Goal: Task Accomplishment & Management: Manage account settings

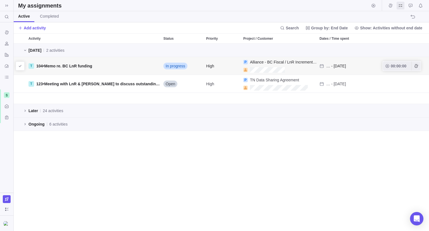
scroll to position [183, 411]
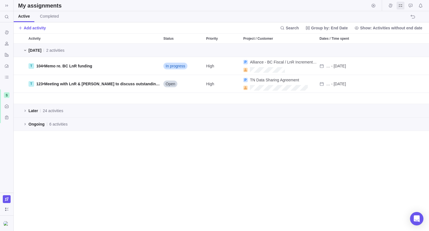
click at [27, 51] on icon "grid" at bounding box center [25, 50] width 4 height 4
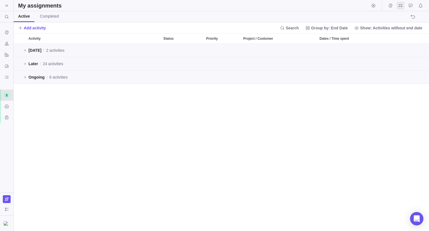
click at [5, 93] on icon at bounding box center [6, 94] width 3 height 3
click at [18, 109] on span "InterG Projects" at bounding box center [30, 108] width 34 height 6
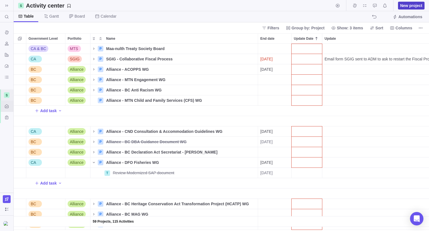
scroll to position [183, 411]
click at [305, 140] on div "Update Date" at bounding box center [307, 142] width 30 height 10
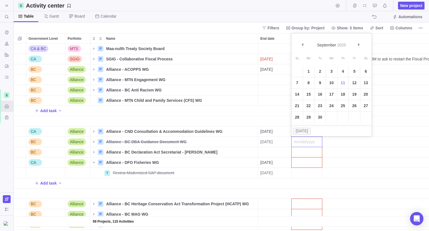
click at [343, 80] on link "11" at bounding box center [343, 82] width 11 height 11
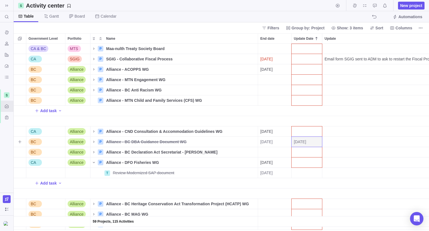
click at [334, 141] on div "Update" at bounding box center [418, 142] width 190 height 10
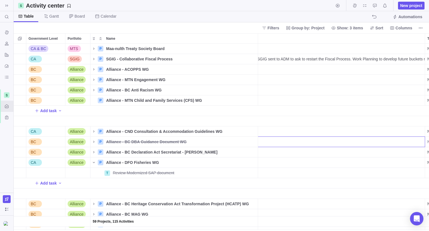
click at [273, 140] on input "Update" at bounding box center [330, 141] width 190 height 11
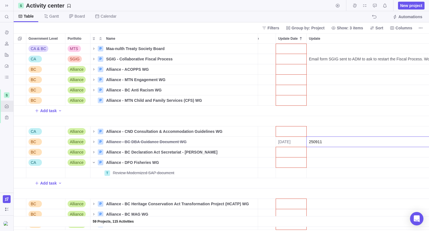
scroll to position [0, 0]
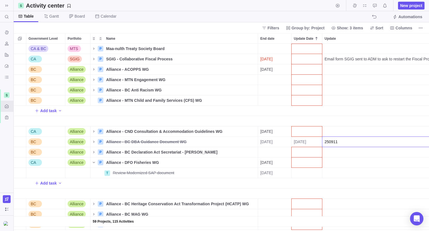
click at [385, 141] on input "250911" at bounding box center [417, 141] width 190 height 11
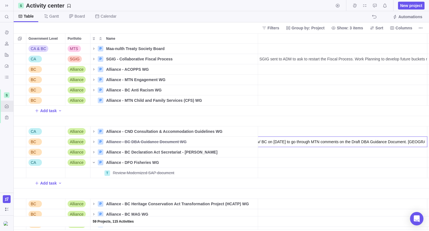
paste input "Waiting on receiving feedback from all partners before submitting the next draf…"
drag, startPoint x: 385, startPoint y: 141, endPoint x: 249, endPoint y: 140, distance: 136.1
click at [242, 140] on input "250911 Meeting w/ BC on [DATE] to go through MTN comments on the Draft DBA Guid…" at bounding box center [332, 141] width 190 height 11
click at [357, 143] on input "250911 Meeting w/ BC on [DATE] to go through MTN comments on the Draft DBA Guid…" at bounding box center [332, 141] width 190 height 11
drag, startPoint x: 358, startPoint y: 143, endPoint x: 362, endPoint y: 143, distance: 4.5
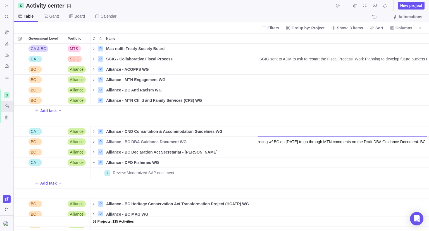
click at [362, 143] on input "250911 Meeting w/ BC on [DATE] to go through MTN comments on the Draft DBA Guid…" at bounding box center [332, 141] width 190 height 11
click at [294, 142] on input "250911 Meeting w/ BC on [DATE] to go through MTN comments on the Draft DBA Guid…" at bounding box center [332, 141] width 190 height 11
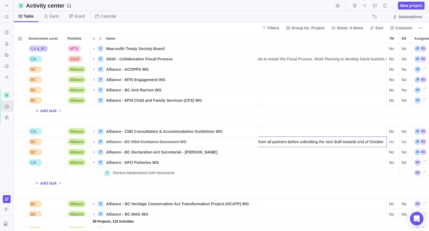
drag, startPoint x: 294, startPoint y: 142, endPoint x: 424, endPoint y: 146, distance: 129.8
click at [424, 146] on div "59 Projects, 115 Activities CA & BC MTS P Maa-nulth Treaty Society Board Detail…" at bounding box center [222, 137] width 416 height 187
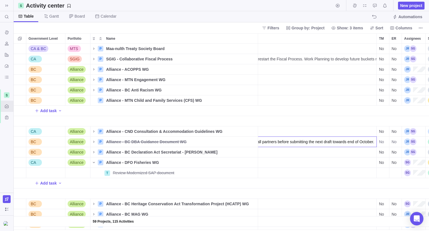
click at [347, 142] on input "250911 Meeting w/ BC on [DATE] to go through MTN comments on the Draft DBA Guid…" at bounding box center [282, 141] width 190 height 11
type input "250911 Meeting w/ BC on [DATE] to go through MTN comments on the Draft DBA Guid…"
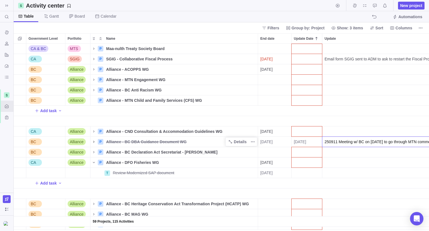
click at [92, 142] on div "59 Projects, 115 Activities CA & BC MTS P Maa-nulth Treaty Society Board Detail…" at bounding box center [222, 137] width 416 height 187
click at [273, 142] on span "[DATE]" at bounding box center [267, 142] width 12 height 6
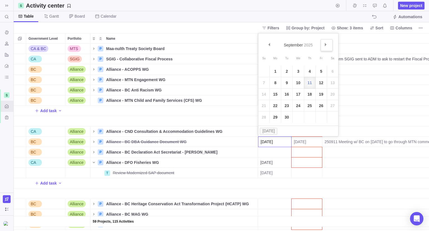
click at [325, 44] on span "Next" at bounding box center [326, 44] width 3 height 3
click at [322, 117] on link "31" at bounding box center [321, 117] width 11 height 11
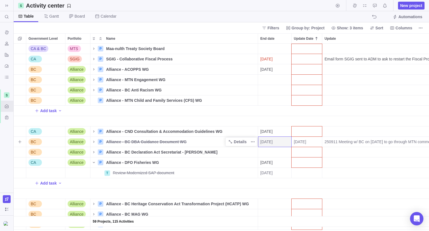
click at [118, 142] on span "Alliance - BC DBA Guidance Document WG" at bounding box center [146, 142] width 81 height 6
click at [94, 141] on div "59 Projects, 115 Activities CA & BC MTS P Maa-nulth Treaty Society Board Detail…" at bounding box center [222, 137] width 416 height 187
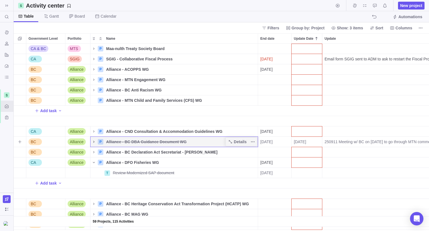
click at [94, 141] on icon "Name" at bounding box center [93, 142] width 1 height 2
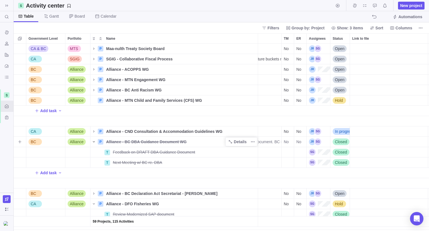
click at [337, 142] on span "Closed" at bounding box center [341, 142] width 12 height 6
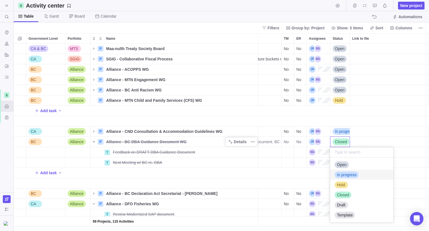
click at [340, 176] on span "In progress" at bounding box center [347, 175] width 20 height 6
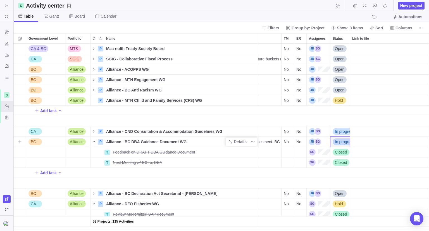
click at [287, 141] on span "No" at bounding box center [286, 142] width 5 height 6
click at [286, 152] on span "Yes" at bounding box center [289, 155] width 6 height 6
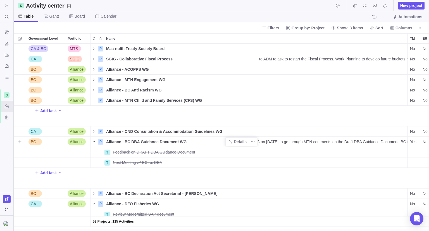
click at [316, 143] on span "250911 Meeting w/ BC on [DATE] to go through MTN comments on the Draft DBA Guid…" at bounding box center [314, 142] width 188 height 6
click at [322, 139] on input "250911 Meeting w/ BC on [DATE] to go through MTN comments on the Draft DBA Guid…" at bounding box center [330, 141] width 190 height 11
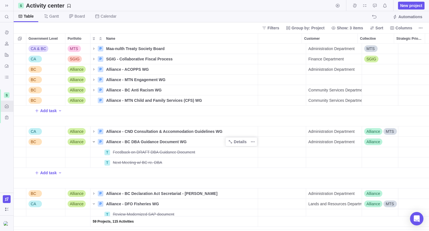
drag, startPoint x: 322, startPoint y: 139, endPoint x: 442, endPoint y: 143, distance: 120.6
click at [429, 143] on html "Search (Ctrl+K) Time logs history Resources Reports Dashboard BI dashboards Act…" at bounding box center [214, 115] width 429 height 231
click at [160, 143] on div "59 Projects, 115 Activities CA & BC MTS P Maa-nulth Treaty Society Board Detail…" at bounding box center [222, 137] width 416 height 187
click at [151, 143] on span "Alliance - BC DBA Guidance Document WG" at bounding box center [146, 142] width 81 height 6
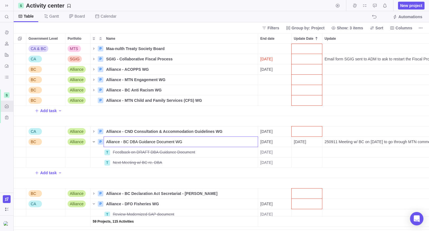
click at [208, 161] on div "59 Projects, 115 Activities CA & BC MTS P Maa-nulth Treaty Society Board Detail…" at bounding box center [222, 137] width 416 height 187
click at [236, 141] on span "Details" at bounding box center [240, 142] width 13 height 6
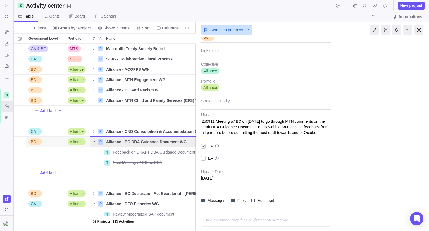
click at [269, 128] on textarea "250911 Meeting w/ BC on [DATE] to go through MTN comments on the Draft DBA Guid…" at bounding box center [266, 124] width 130 height 25
click at [270, 124] on textarea "250911 Meeting w/ BC on [DATE] to go through MTN comments on the Draft DBA Guid…" at bounding box center [266, 124] width 130 height 25
type textarea "x"
type textarea "250911 Meeting w/ BC on [DATE] to go through MTN comments on the Draft DBA Guid…"
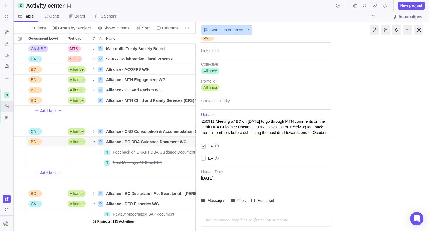
type textarea "x"
type textarea "250911 Meeting w/ BC on [DATE] to go through MTN comments on the Draft DBA Guid…"
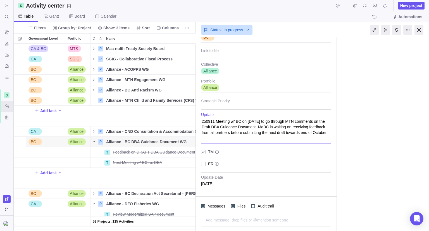
type textarea "x"
type textarea "250911 Meeting w/ BC on [DATE] to go through MTN comments on the Draft DBA Guid…"
type textarea "x"
type textarea "250911 Meeting w/ BC on [DATE] to go through MTN comments on the Draft DBA Guid…"
type textarea "x"
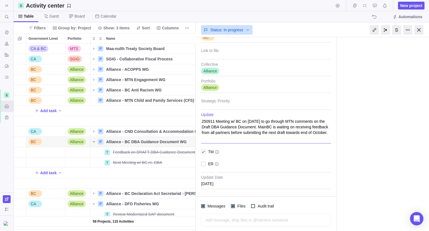
type textarea "250911 Meeting w/ BC on [DATE] to go through MTN comments on the Draft DBA Guid…"
type textarea "x"
type textarea "250911 Meeting w/ BC on [DATE] to go through MTN comments on the Draft DBA Guid…"
type textarea "x"
type textarea "250911 Meeting w/ BC on [DATE] to go through MTN comments on the Draft DBA Guid…"
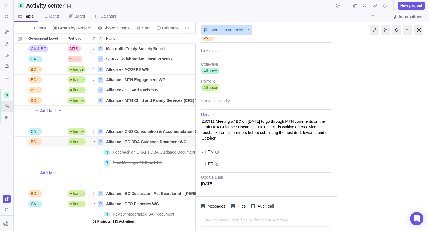
type textarea "x"
type textarea "250911 Meeting w/ BC on [DATE] to go through MTN comments on the Draft DBA Guid…"
type textarea "x"
type textarea "250911 Meeting w/ BC on [DATE] to go through MTN comments on the Draft DBA Guid…"
type textarea "x"
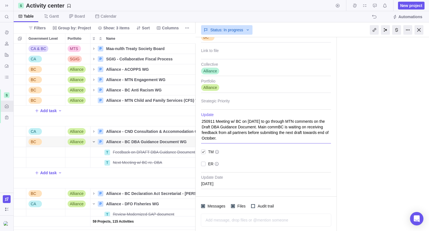
type textarea "250911 Meeting w/ BC on [DATE] to go through MTN comments on the Draft DBA Guid…"
type textarea "x"
type textarea "250911 Meeting w/ BC on [DATE] to go through MTN comments on the Draft DBA Guid…"
type textarea "x"
type textarea "250911 Meeting w/ BC on [DATE] to go through MTN comments on the Draft DBA Guid…"
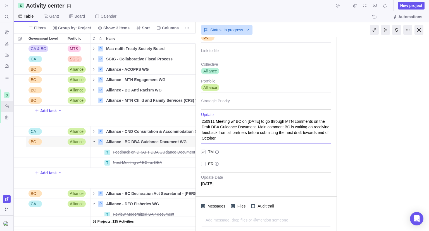
type textarea "x"
type textarea "250911 Meeting w/ BC on [DATE] to go through MTN comments on the Draft DBA Guid…"
type textarea "x"
type textarea "250911 Meeting w/ BC on [DATE] to go through MTN comments on the Draft DBA Guid…"
type textarea "x"
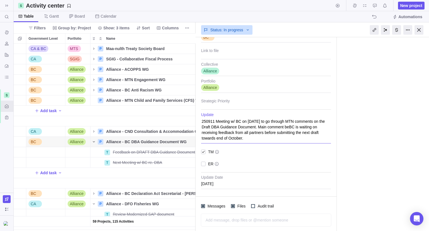
type textarea "250911 Meeting w/ BC on [DATE] to go through MTN comments on the Draft DBA Guid…"
type textarea "x"
type textarea "250911 Meeting w/ BC on [DATE] to go through MTN comments on the Draft DBA Guid…"
type textarea "x"
type textarea "250911 Meeting w/ BC on [DATE] to go through MTN comments on the Draft DBA Guid…"
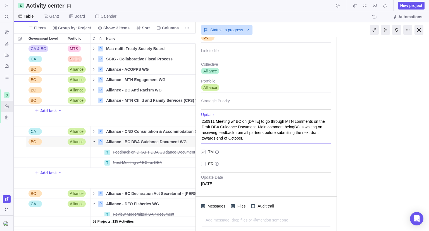
type textarea "x"
type textarea "250911 Meeting w/ BC on [DATE] to go through MTN comments on the Draft DBA Guid…"
type textarea "x"
type textarea "250911 Meeting w/ BC on [DATE] to go through MTN comments on the Draft DBA Guid…"
type textarea "x"
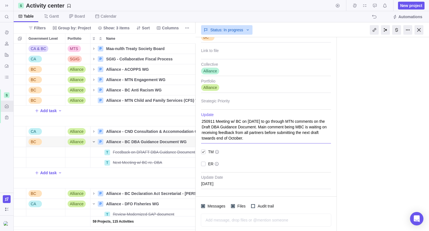
type textarea "250911 Meeting w/ BC on [DATE] to go through MTN comments on the Draft DBA Guid…"
type textarea "x"
type textarea "250911 Meeting w/ BC on [DATE] to go through MTN comments on the Draft DBA Guid…"
type textarea "x"
type textarea "250911 Meeting w/ BC on [DATE] to go through MTN comments on the Draft DBA Guid…"
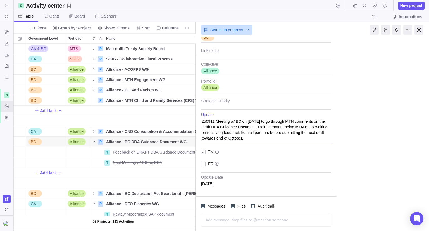
type textarea "x"
type textarea "250911 Meeting w/ BC on [DATE] to go through MTN comments on the Draft DBA Guid…"
type textarea "x"
type textarea "250911 Meeting w/ BC on [DATE] to go through MTN comments on the Draft DBA Guid…"
type textarea "x"
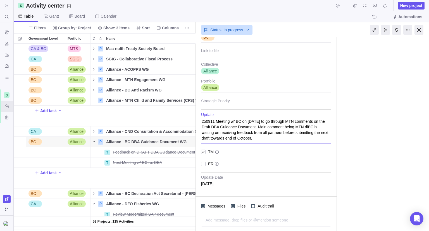
type textarea "250911 Meeting w/ BC on [DATE] to go through MTN comments on the Draft DBA Guid…"
type textarea "x"
type textarea "250911 Meeting w/ BC on [DATE] to go through MTN comments on the Draft DBA Guid…"
type textarea "x"
type textarea "250911 Meeting w/ BC on [DATE] to go through MTN comments on the Draft DBA Guid…"
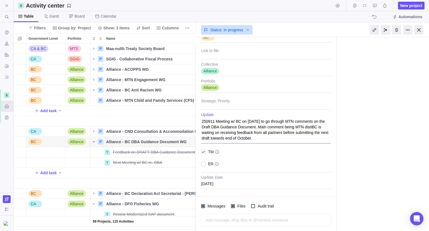
type textarea "x"
type textarea "250911 Meeting w/ BC on [DATE] to go through MTN comments on the Draft DBA Guid…"
type textarea "x"
type textarea "250911 Meeting w/ BC on [DATE] to go through MTN comments on the Draft DBA Guid…"
type textarea "x"
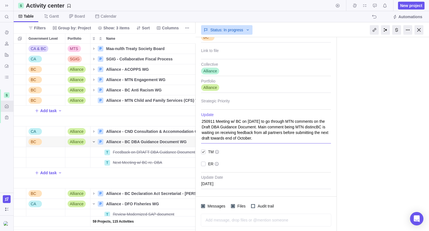
type textarea "250911 Meeting w/ BC on [DATE] to go through MTN comments on the Draft DBA Guid…"
type textarea "x"
type textarea "250911 Meeting w/ BC on [DATE] to go through MTN comments on the Draft DBA Guid…"
type textarea "x"
type textarea "250911 Meeting w/ BC on [DATE] to go through MTN comments on the Draft DBA Guid…"
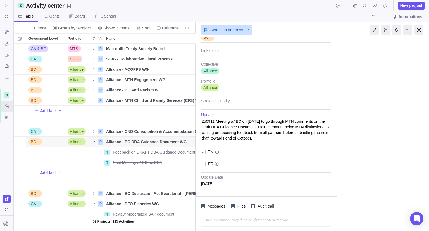
type textarea "x"
type textarea "250911 Meeting w/ BC on [DATE] to go through MTN comments on the Draft DBA Guid…"
type textarea "x"
type textarea "250911 Meeting w/ BC on [DATE] to go through MTN comments on the Draft DBA Guid…"
type textarea "x"
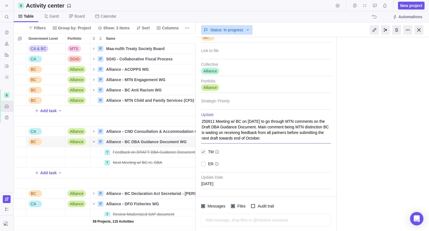
type textarea "250911 Meeting w/ BC on [DATE] to go through MTN comments on the Draft DBA Guid…"
type textarea "x"
type textarea "250911 Meeting w/ BC on [DATE] to go through MTN comments on the Draft DBA Guid…"
type textarea "x"
type textarea "250911 Meeting w/ BC on [DATE] to go through MTN comments on the Draft DBA Guid…"
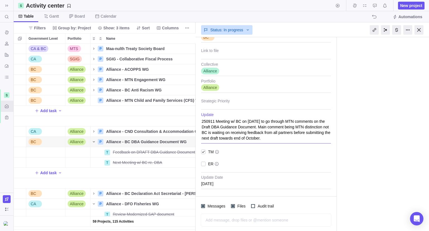
type textarea "x"
type textarea "250911 Meeting w/ BC on [DATE] to go through MTN comments on the Draft DBA Guid…"
type textarea "x"
type textarea "250911 Meeting w/ BC on [DATE] to go through MTN comments on the Draft DBA Guid…"
type textarea "x"
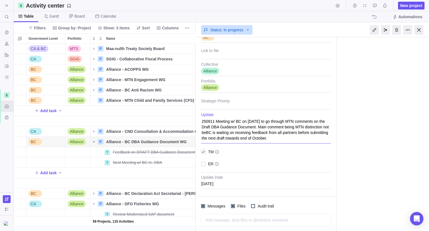
type textarea "250911 Meeting w/ BC on [DATE] to go through MTN comments on the Draft DBA Guid…"
type textarea "x"
type textarea "250911 Meeting w/ BC on [DATE] to go through MTN comments on the Draft DBA Guid…"
type textarea "x"
type textarea "250911 Meeting w/ BC on [DATE] to go through MTN comments on the Draft DBA Guid…"
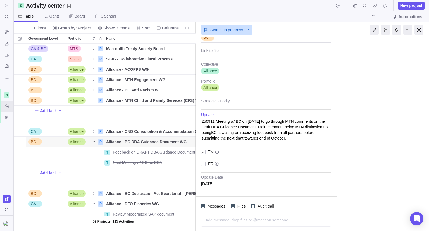
type textarea "x"
type textarea "250911 Meeting w/ BC on [DATE] to go through MTN comments on the Draft DBA Guid…"
type textarea "x"
type textarea "250911 Meeting w/ BC on [DATE] to go through MTN comments on the Draft DBA Guid…"
type textarea "x"
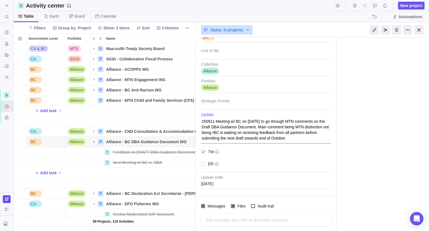
type textarea "250911 Meeting w/ BC on [DATE] to go through MTN comments on the Draft DBA Guid…"
type textarea "x"
type textarea "250911 Meeting w/ BC on [DATE] to go through MTN comments on the Draft DBA Guid…"
type textarea "x"
type textarea "250911 Meeting w/ BC on [DATE] to go through MTN comments on the Draft DBA Guid…"
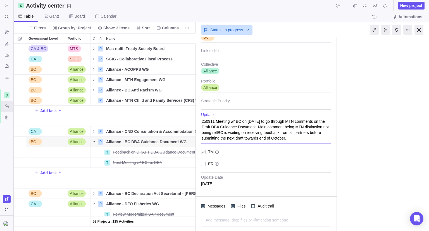
type textarea "x"
type textarea "250911 Meeting w/ BC on [DATE] to go through MTN comments on the Draft DBA Guid…"
type textarea "x"
type textarea "250911 Meeting w/ BC on [DATE] to go through MTN comments on the Draft DBA Guid…"
type textarea "x"
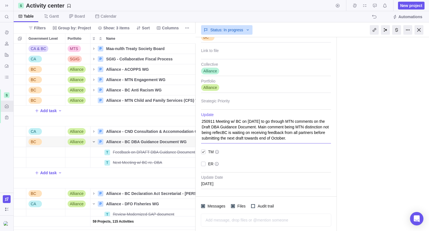
type textarea "250911 Meeting w/ BC on [DATE] to go through MTN comments on the Draft DBA Guid…"
type textarea "x"
type textarea "250911 Meeting w/ BC on [DATE] to go through MTN comments on the Draft DBA Guid…"
type textarea "x"
type textarea "250911 Meeting w/ BC on [DATE] to go through MTN comments on the Draft DBA Guid…"
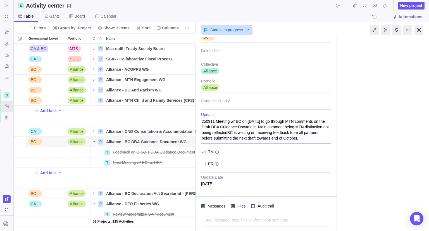
type textarea "x"
type textarea "250911 Meeting w/ BC on [DATE] to go through MTN comments on the Draft DBA Guid…"
type textarea "x"
type textarea "250911 Meeting w/ BC on [DATE] to go through MTN comments on the Draft DBA Guid…"
type textarea "x"
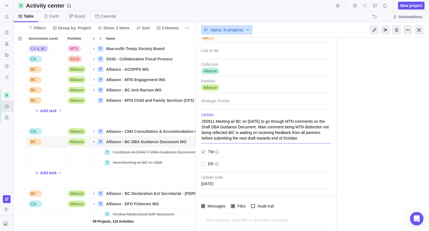
type textarea "250911 Meeting w/ BC on [DATE] to go through MTN comments on the Draft DBA Guid…"
type textarea "x"
type textarea "250911 Meeting w/ BC on [DATE] to go through MTN comments on the Draft DBA Guid…"
type textarea "x"
type textarea "250911 Meeting w/ BC on [DATE] to go through MTN comments on the Draft DBA Guid…"
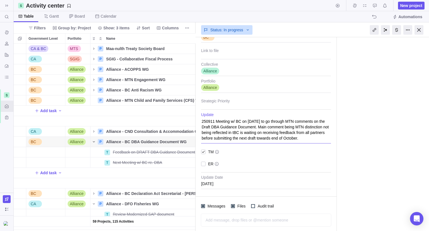
type textarea "x"
type textarea "250911 Meeting w/ BC on [DATE] to go through MTN comments on the Draft DBA Guid…"
type textarea "x"
type textarea "250911 Meeting w/ BC on [DATE] to go through MTN comments on the Draft DBA Guid…"
type textarea "x"
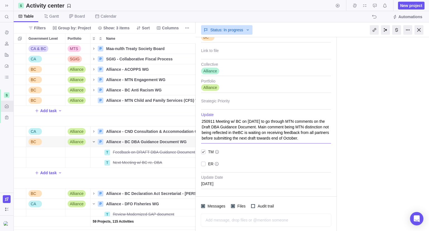
type textarea "250911 Meeting w/ BC on [DATE] to go through MTN comments on the Draft DBA Guid…"
type textarea "x"
type textarea "250911 Meeting w/ BC on [DATE] to go through MTN comments on the Draft DBA Guid…"
type textarea "x"
type textarea "250911 Meeting w/ BC on [DATE] to go through MTN comments on the Draft DBA Guid…"
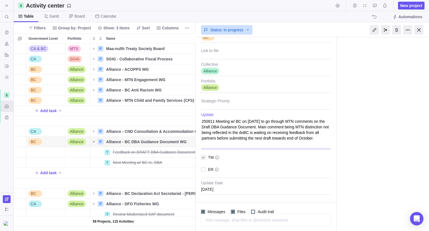
type textarea "x"
type textarea "250911 Meeting w/ BC on [DATE] to go through MTN comments on the Draft DBA Guid…"
type textarea "x"
type textarea "250911 Meeting w/ BC on [DATE] to go through MTN comments on the Draft DBA Guid…"
type textarea "x"
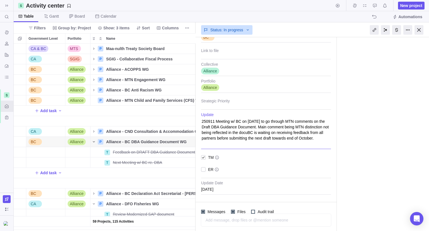
type textarea "250911 Meeting w/ BC on [DATE] to go through MTN comments on the Draft DBA Guid…"
type textarea "x"
type textarea "250911 Meeting w/ BC on [DATE] to go through MTN comments on the Draft DBA Guid…"
type textarea "x"
type textarea "250911 Meeting w/ BC on [DATE] to go through MTN comments on the Draft DBA Guid…"
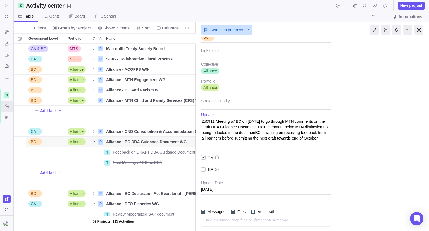
type textarea "x"
type textarea "250911 Meeting w/ BC on [DATE] to go through MTN comments on the Draft DBA Guid…"
type textarea "x"
type textarea "250911 Meeting w/ BC on [DATE] to go through MTN comments on the Draft DBA Guid…"
type textarea "x"
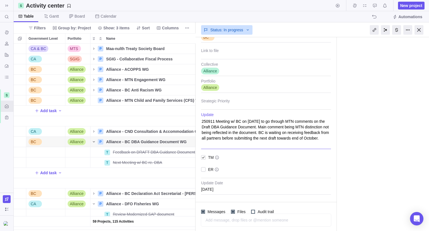
click at [221, 133] on textarea "250911 Meeting w/ BC on [DATE] to go through MTN comments on the Draft DBA Guid…" at bounding box center [266, 130] width 130 height 37
type textarea "250911 Meeting w/ BC on [DATE] to go through MTN comments on the Draft DBA Guid…"
click at [362, 155] on div "Project Medium By [DATE] Set estimated hours Set portfolio Set labor budget 2 M…" at bounding box center [383, 71] width 92 height 344
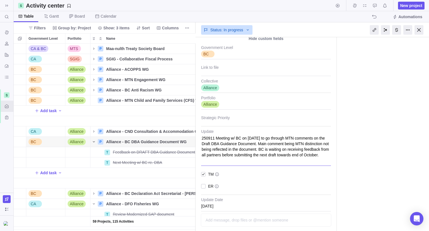
click at [281, 138] on textarea "250911 Meeting w/ BC on [DATE] to go through MTN comments on the Draft DBA Guid…" at bounding box center [266, 147] width 130 height 37
click at [259, 143] on textarea "250911 Meeting w/ BC on [DATE] to go through MTN comments on the Draft DBA Guid…" at bounding box center [266, 147] width 130 height 37
click at [268, 144] on textarea "250911 Meeting w/ BC on [DATE] to go through MTN comments on the Draft DBA Guid…" at bounding box center [266, 147] width 130 height 37
type textarea "x"
type textarea "250911 Meeting w/ BC on [DATE] to go through MTN comments on the Draft DBA Guid…"
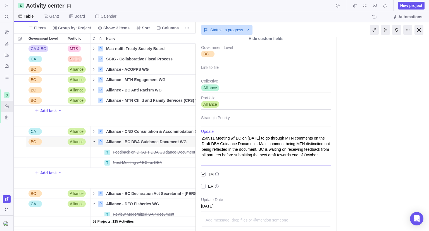
type textarea "x"
type textarea "250911 Meeting w/ BC on [DATE] to go through MTN comments on the Draft DBA Guid…"
type textarea "x"
type textarea "250911 Meeting w/ BC on [DATE] to go through MTN comments on the Draft DBA Guid…"
type textarea "x"
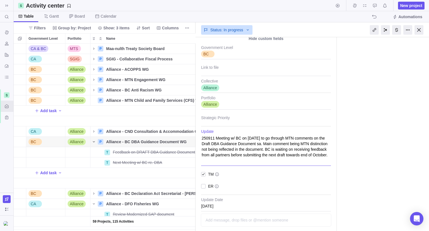
type textarea "250911 Meeting w/ BC on [DATE] to go through MTN comments on the Draft DBA Guid…"
type textarea "x"
type textarea "250911 Meeting w/ BC on [DATE] to go through MTN comments on the Draft DBA Guid…"
type textarea "x"
type textarea "250911 Meeting w/ BC on [DATE] to go through MTN comments on the Draft DBA Guid…"
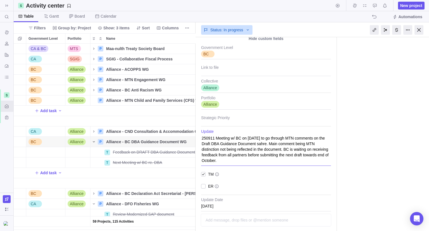
type textarea "x"
type textarea "250911 Meeting w/ BC on [DATE] to go through MTN comments on the Draft DBA Guid…"
type textarea "x"
type textarea "250911 Meeting w/ BC on [DATE] to go through MTN comments on the Draft DBA Guid…"
type textarea "x"
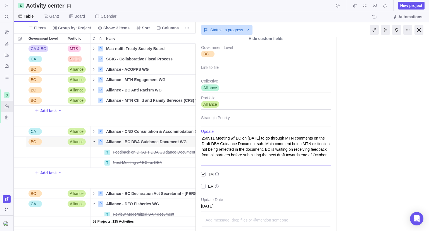
type textarea "250911 Meeting w/ BC on [DATE] to go through MTN comments on the Draft DBA Guid…"
type textarea "x"
type textarea "250911 Meeting w/ BC on [DATE] to go through MTN comments on the Draft DBA Guid…"
type textarea "x"
type textarea "250911 Meeting w/ BC on [DATE] to go through MTN comments on the Draft DBA Guid…"
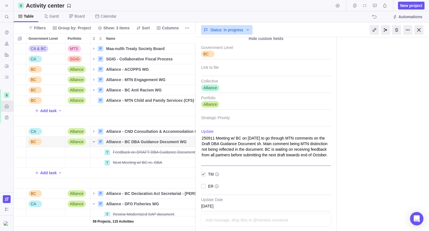
type textarea "x"
type textarea "250911 Meeting w/ BC on [DATE] to go through MTN comments on the Draft DBA Guid…"
type textarea "x"
type textarea "250911 Meeting w/ BC on [DATE] to go through MTN comments on the Draft DBA Guid…"
type textarea "x"
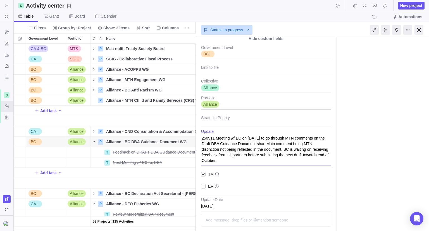
type textarea "250911 Meeting w/ BC on [DATE] to go through MTN comments on the Draft DBA Guid…"
type textarea "x"
type textarea "250911 Meeting w/ BC on [DATE] to go through MTN comments on the Draft DBA Guid…"
type textarea "x"
type textarea "250911 Meeting w/ BC on [DATE] to go through MTN comments on the Draft DBA Guid…"
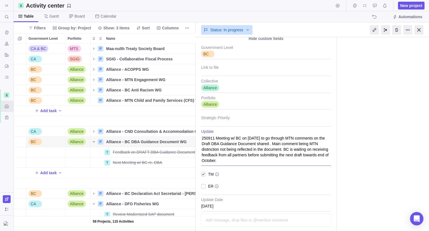
type textarea "x"
type textarea "250911 Meeting w/ BC on [DATE] to go through MTN comments on the Draft DBA Guid…"
type textarea "x"
type textarea "250911 Meeting w/ BC on [DATE] to go through MTN comments on the Draft DBA Guid…"
type textarea "x"
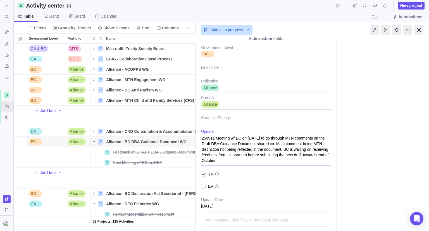
type textarea "250911 Meeting w/ BC on [DATE] to go through MTN comments on the Draft DBA Guid…"
type textarea "x"
type textarea "250911 Meeting w/ BC on [DATE] to go through MTN comments on the Draft DBA Guid…"
type textarea "x"
type textarea "250911 Meeting w/ BC on [DATE] to go through MTN comments on the Draft DBA Guid…"
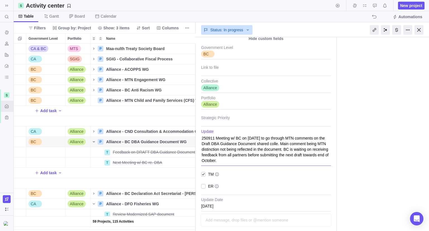
type textarea "x"
type textarea "250911 Meeting w/ BC on [DATE] to go through MTN comments on the Draft DBA Guid…"
type textarea "x"
type textarea "250911 Meeting w/ BC on [DATE] to go through MTN comments on the Draft DBA Guid…"
type textarea "x"
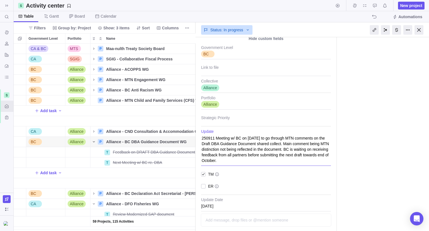
type textarea "250911 Meeting w/ BC on [DATE] to go through MTN comments on the Draft DBA Guid…"
type textarea "x"
type textarea "250911 Meeting w/ BC on [DATE] to go through MTN comments on the Draft DBA Guid…"
type textarea "x"
type textarea "250911 Meeting w/ BC on [DATE] to go through MTN comments on the Draft DBA Guid…"
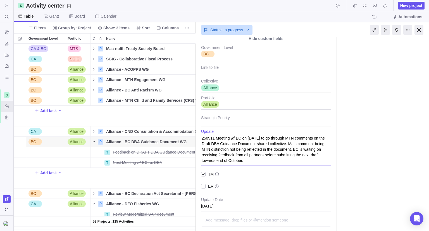
type textarea "x"
type textarea "250911 Meeting w/ BC on [DATE] to go through MTN comments on the Draft DBA Guid…"
type textarea "x"
type textarea "250911 Meeting w/ BC on [DATE] to go through MTN comments on the Draft DBA Guid…"
type textarea "x"
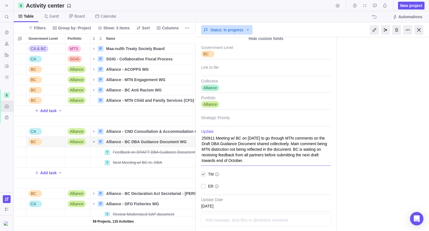
type textarea "250911 Meeting w/ BC on [DATE] to go through MTN comments on the Draft DBA Guid…"
type textarea "x"
click at [256, 157] on textarea "250911 Meeting w/ BC on [DATE] to go through MTN comments on the Draft DBA Guid…" at bounding box center [266, 147] width 130 height 37
drag, startPoint x: 226, startPoint y: 149, endPoint x: 304, endPoint y: 149, distance: 77.4
click at [304, 149] on textarea "250911 Meeting w/ BC on [DATE] to go through MTN comments on the Draft DBA Guid…" at bounding box center [266, 147] width 130 height 37
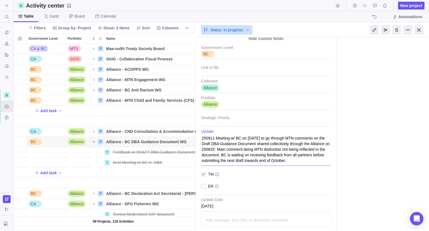
click at [243, 153] on textarea "250911 Meeting w/ BC on [DATE] to go through MTN comments on the Draft DBA Guid…" at bounding box center [266, 147] width 130 height 37
click at [246, 154] on textarea "250911 Meeting w/ BC on [DATE] to go through MTN comments on the Draft DBA Guid…" at bounding box center [266, 147] width 130 height 37
click at [418, 32] on div at bounding box center [419, 30] width 9 height 10
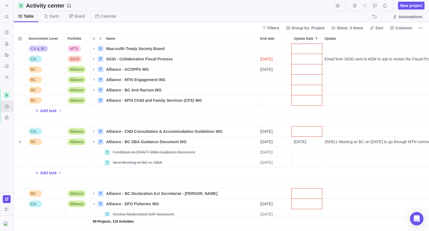
click at [92, 141] on icon "Name" at bounding box center [94, 141] width 4 height 4
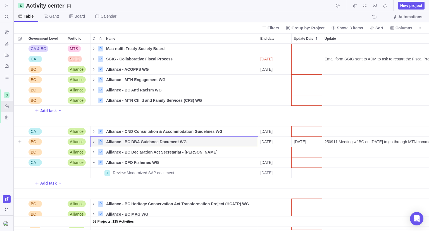
click at [268, 141] on span "[DATE]" at bounding box center [267, 142] width 12 height 6
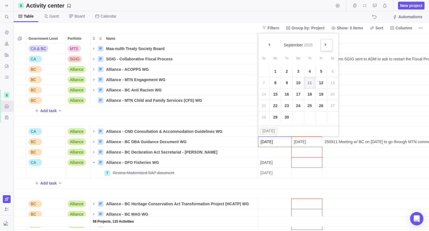
click at [327, 46] on link "Next" at bounding box center [327, 45] width 12 height 12
click at [269, 47] on link "Prev" at bounding box center [270, 45] width 12 height 12
click at [321, 118] on link "31" at bounding box center [321, 117] width 11 height 11
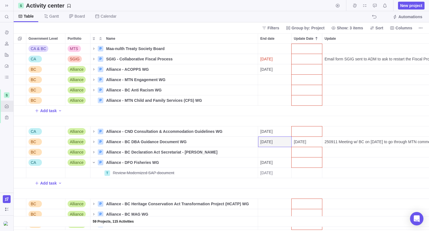
click at [226, 120] on div "Name" at bounding box center [175, 121] width 168 height 10
click at [273, 141] on span "[DATE]" at bounding box center [267, 142] width 12 height 6
click at [173, 122] on div "59 Projects, 115 Activities CA & BC MTS P Maa-nulth Treaty Society Board Detail…" at bounding box center [222, 137] width 416 height 187
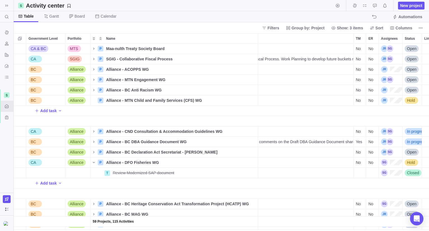
scroll to position [0, 102]
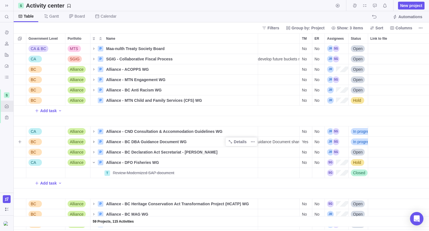
click at [94, 142] on icon "Name" at bounding box center [94, 141] width 4 height 4
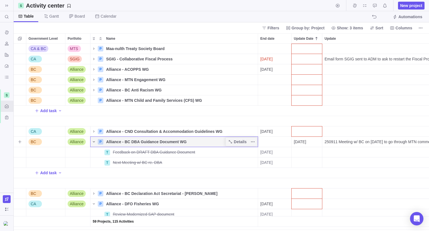
click at [94, 142] on icon "Name" at bounding box center [94, 141] width 2 height 1
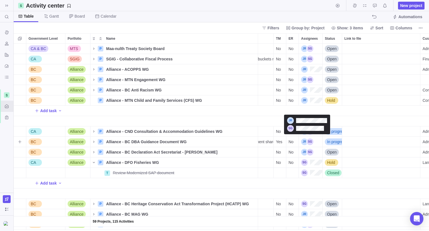
click at [306, 142] on div "Assignees" at bounding box center [307, 141] width 12 height 7
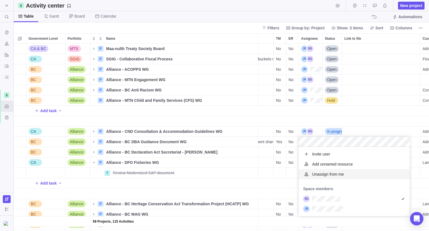
click at [243, 187] on div "59 Projects, 115 Activities CA & BC MTS P Maa-nulth Treaty Society Board Detail…" at bounding box center [222, 137] width 416 height 187
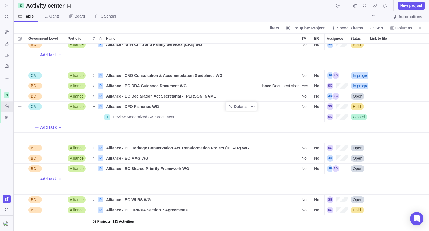
click at [93, 107] on icon "Name" at bounding box center [94, 106] width 4 height 4
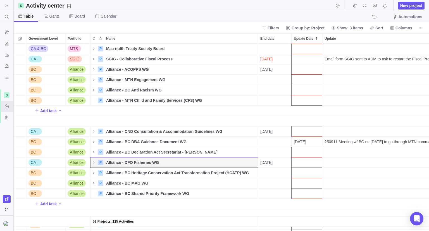
click at [134, 123] on div "Name" at bounding box center [175, 121] width 168 height 10
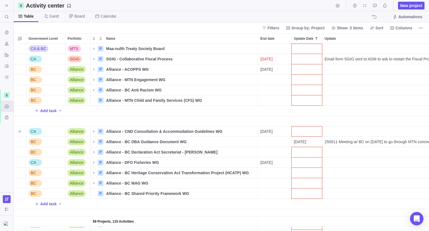
click at [301, 132] on div "Update Date" at bounding box center [307, 131] width 30 height 10
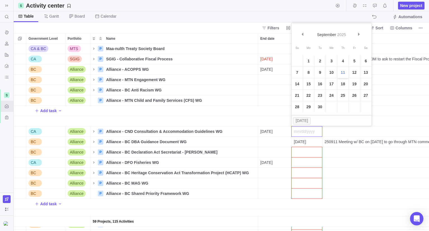
click at [344, 71] on link "11" at bounding box center [343, 72] width 11 height 11
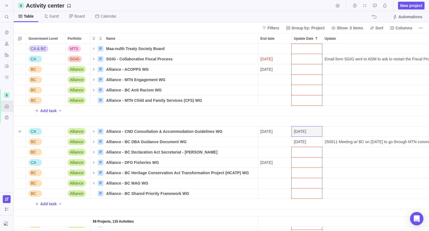
click at [339, 134] on div "Update" at bounding box center [418, 131] width 190 height 10
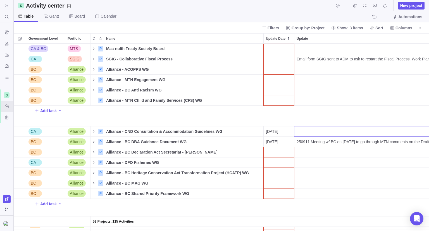
click at [314, 144] on div "59 Projects, 115 Activities CA & BC MTS P Maa-nulth Treaty Society Board Detail…" at bounding box center [222, 137] width 416 height 187
click at [311, 130] on div "Update" at bounding box center [390, 131] width 190 height 10
click at [310, 143] on div "59 Projects, 115 Activities CA & BC MTS P Maa-nulth Treaty Society Board Detail…" at bounding box center [222, 137] width 416 height 187
click at [310, 143] on span "250911 Meeting w/ BC on [DATE] to go through MTN comments on the Draft DBA Guid…" at bounding box center [391, 142] width 188 height 6
click at [309, 143] on input "250911 Meeting w/ BC on [DATE] to go through MTN comments on the Draft DBA Guid…" at bounding box center [389, 141] width 190 height 11
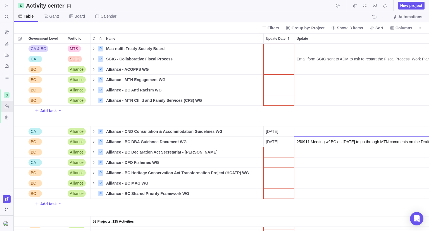
drag, startPoint x: 311, startPoint y: 141, endPoint x: 294, endPoint y: 140, distance: 16.6
click at [294, 140] on div "59 Projects, 115 Activities CA & BC MTS P Maa-nulth Treaty Society Board Detail…" at bounding box center [222, 137] width 416 height 187
click at [309, 131] on div "59 Projects, 115 Activities CA & BC MTS P Maa-nulth Treaty Society Board Detail…" at bounding box center [222, 137] width 416 height 187
click at [305, 132] on div "Update" at bounding box center [390, 131] width 190 height 10
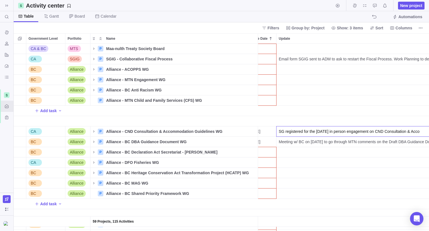
scroll to position [0, 50]
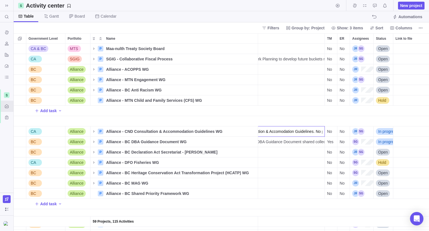
click at [330, 131] on div "59 Projects, 115 Activities CA & BC MTS P Maa-nulth Treaty Society Board Detail…" at bounding box center [222, 137] width 416 height 187
click at [330, 134] on div "No" at bounding box center [331, 131] width 12 height 10
click at [333, 145] on span "Yes" at bounding box center [333, 144] width 6 height 6
click at [356, 130] on div "Assignees" at bounding box center [359, 131] width 12 height 7
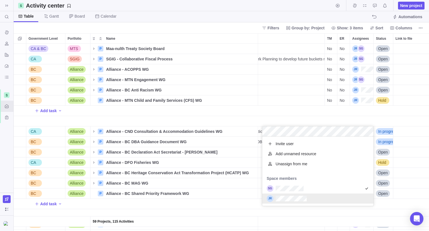
click at [133, 120] on div "59 Projects, 115 Activities CA & BC MTS P Maa-nulth Treaty Society Board Detail…" at bounding box center [222, 137] width 416 height 187
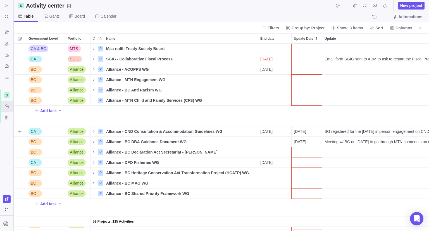
click at [394, 127] on div "SG registered for the [DATE] in person engagement on CND Consultation & Accomod…" at bounding box center [418, 131] width 190 height 10
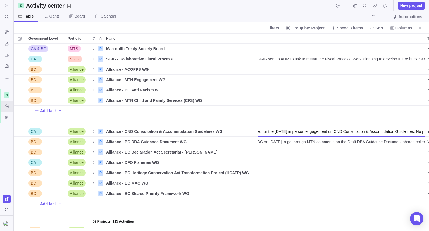
click at [367, 132] on input "SG registered for the [DATE] in person engagement on CND Consultation & Accomod…" at bounding box center [330, 131] width 190 height 11
click at [296, 132] on input "SG registered for the [DATE] in person engagement on CND Consultation & Accomod…" at bounding box center [330, 131] width 190 height 11
click at [245, 131] on input "SG registered for the [DATE] MTN ONLY in person engagement on CND Consultation …" at bounding box center [330, 131] width 190 height 11
click at [101, 133] on div "59 Projects, 115 Activities CA & BC MTS P Maa-nulth Treaty Society Board Detail…" at bounding box center [222, 137] width 416 height 187
click at [95, 132] on icon "Name" at bounding box center [94, 131] width 4 height 4
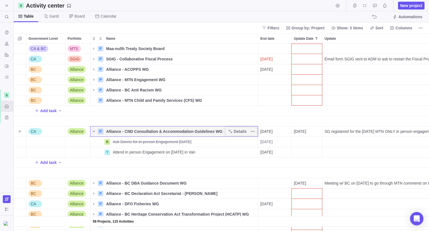
click at [94, 132] on icon "Name" at bounding box center [94, 131] width 4 height 4
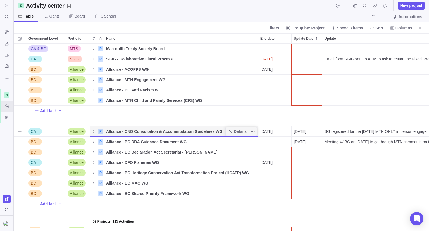
click at [94, 132] on icon "Name" at bounding box center [94, 131] width 4 height 4
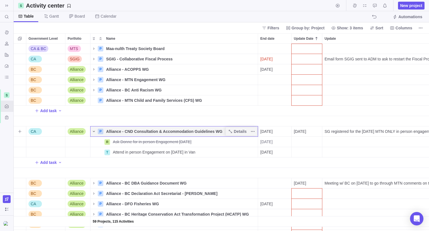
click at [94, 132] on icon "Name" at bounding box center [94, 131] width 4 height 4
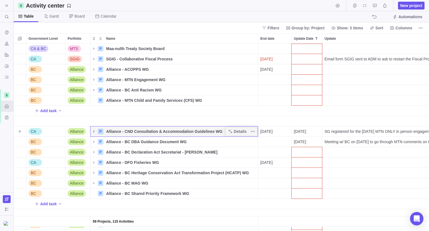
click at [94, 132] on icon "Name" at bounding box center [94, 131] width 4 height 4
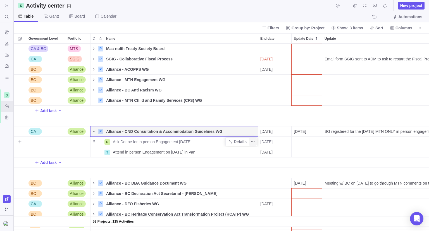
click at [253, 142] on icon "More actions" at bounding box center [253, 141] width 4 height 4
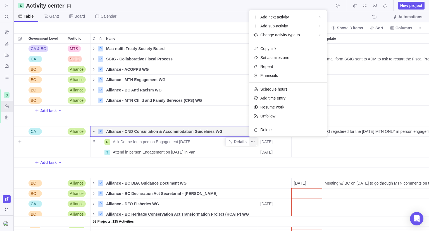
click at [253, 142] on icon "More actions" at bounding box center [253, 141] width 4 height 4
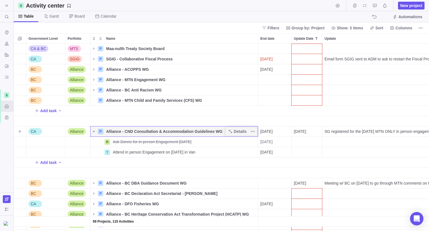
click at [94, 132] on icon "Name" at bounding box center [94, 131] width 4 height 4
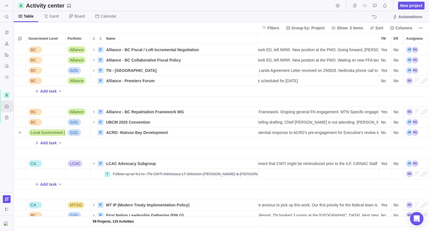
click at [285, 130] on span "LnR Dept. will draft a memo outlining potential response to ACRD’s pre-engageme…" at bounding box center [285, 133] width 188 height 6
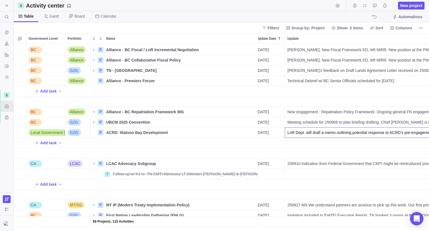
click at [298, 133] on input "LnR Dept. will draft a memo outlining potential response to ACRD’s pre-engageme…" at bounding box center [380, 132] width 190 height 11
click at [286, 129] on input "LnR Dept. will draft a memo outlining potential response to ACRD’s pre-engageme…" at bounding box center [380, 132] width 190 height 11
click at [266, 128] on div "BC Alliance P Alliance - BC Fiscal / LnR Incremental Negotiation Details [DATE]…" at bounding box center [222, 137] width 416 height 187
click at [269, 131] on span "[DATE]" at bounding box center [263, 133] width 12 height 6
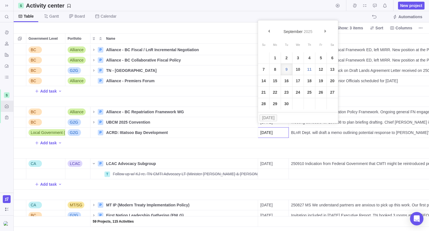
click at [311, 69] on link "11" at bounding box center [309, 69] width 11 height 11
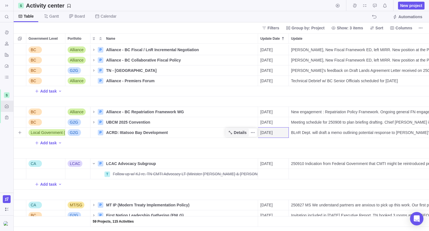
click at [235, 129] on span "Details" at bounding box center [237, 133] width 23 height 8
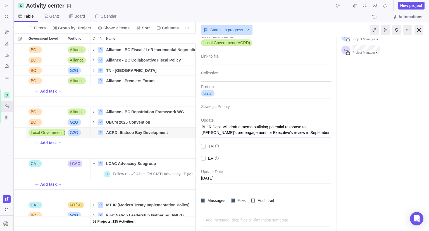
click at [245, 131] on textarea "BLnR Dept. will draft a memo outlining potential response to [PERSON_NAME]’s pr…" at bounding box center [266, 128] width 130 height 20
click at [298, 134] on textarea "BLnR Dept. will draft a memo outlining potential response to [PERSON_NAME]’s pr…" at bounding box center [266, 128] width 130 height 20
drag, startPoint x: 296, startPoint y: 133, endPoint x: 235, endPoint y: 128, distance: 61.2
click at [215, 126] on textarea "BLnR Dept. will draft a memo outlining potential response to [PERSON_NAME]’s pr…" at bounding box center [266, 128] width 130 height 20
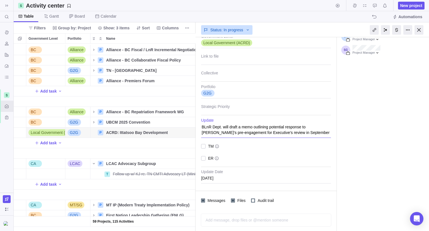
click at [278, 130] on textarea "BLnR Dept. will draft a memo outlining potential response to [PERSON_NAME]’s pr…" at bounding box center [266, 128] width 130 height 20
drag, startPoint x: 296, startPoint y: 131, endPoint x: 195, endPoint y: 122, distance: 101.0
click at [195, 122] on div "Status: In progress ACRD: Ittatsoo Bay Development #75 [DATE] by Project was co…" at bounding box center [312, 126] width 234 height 209
click at [281, 125] on textarea "Briefing note and response letter to ACRD Ittatsoo Bay pre-referral re. lot 804…" at bounding box center [266, 128] width 130 height 20
click at [259, 127] on textarea "Briefing note and response letter to ACRD Ittatsoo Bay pre-referral re. lot 804…" at bounding box center [266, 128] width 130 height 20
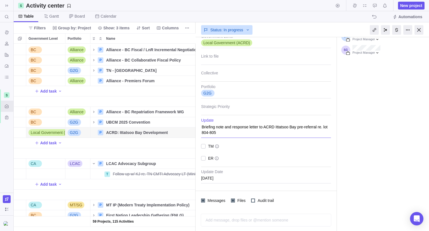
drag, startPoint x: 277, startPoint y: 125, endPoint x: 268, endPoint y: 136, distance: 14.1
click at [268, 136] on textarea "Briefing note and response letter to ACRD Ittatsoo Bay pre-referral re. lot 804…" at bounding box center [266, 128] width 130 height 20
click at [258, 127] on textarea "Briefing note and response letter to ACRD Ittatsoo Bay pre-referral re. lot 804…" at bounding box center [266, 128] width 130 height 20
drag, startPoint x: 239, startPoint y: 133, endPoint x: 258, endPoint y: 134, distance: 19.3
click at [258, 134] on textarea "Briefing note and response letter included in the September Executive Package r…" at bounding box center [266, 128] width 130 height 20
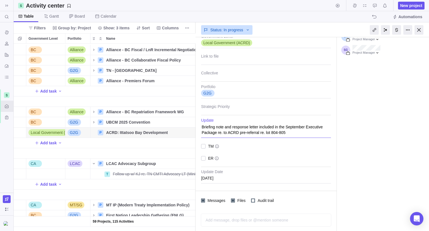
click at [259, 132] on textarea "Briefing note and response letter included in the September Executive Package r…" at bounding box center [266, 128] width 130 height 20
drag, startPoint x: 259, startPoint y: 132, endPoint x: 262, endPoint y: 133, distance: 3.9
click at [262, 133] on textarea "Briefing note and response letter included in the September Executive Package r…" at bounding box center [266, 128] width 130 height 20
click at [294, 132] on textarea "Briefing note and response letter included in the September Executive Package r…" at bounding box center [266, 128] width 130 height 20
click at [206, 146] on span "TM" at bounding box center [210, 146] width 8 height 8
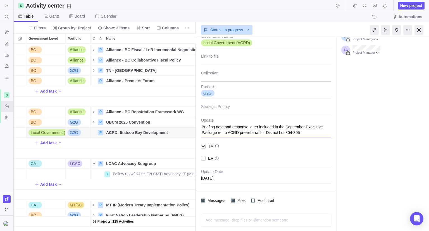
click at [204, 126] on textarea "Briefing note and response letter included in the September Executive Package r…" at bounding box center [266, 128] width 130 height 20
click at [203, 127] on textarea "Briefing note and response letter included in the September Executive Package r…" at bounding box center [266, 128] width 130 height 20
click at [244, 129] on textarea "Briefing note and response letter included in the September Executive Package r…" at bounding box center [266, 128] width 130 height 20
click at [258, 127] on textarea "Briefing note and response letter included in the September Executive Package r…" at bounding box center [266, 128] width 130 height 20
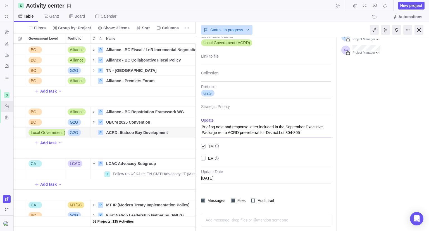
click at [225, 127] on textarea "Briefing note and response letter included in the September Executive Package r…" at bounding box center [266, 128] width 130 height 20
click at [266, 126] on textarea "Briefing note (BF) and response letter included in the September Executive Pack…" at bounding box center [266, 128] width 130 height 20
click at [267, 126] on textarea "Briefing note (BF) and response letter included in the September Executive Pack…" at bounding box center [266, 128] width 130 height 20
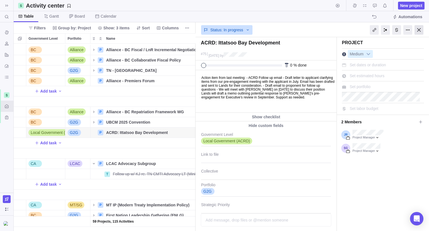
click at [418, 31] on div at bounding box center [419, 30] width 9 height 10
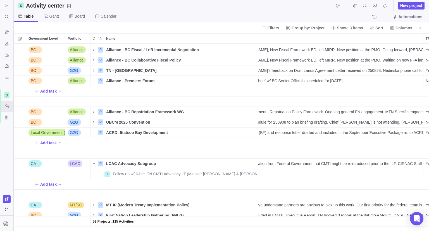
scroll to position [0, 66]
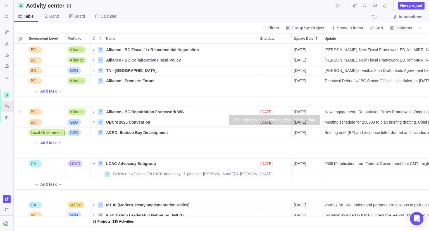
click at [273, 110] on span "[DATE]" at bounding box center [267, 112] width 12 height 6
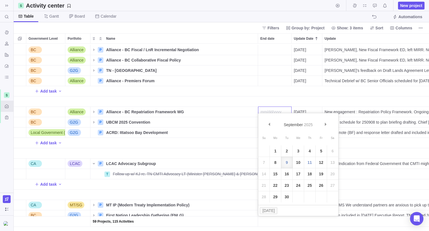
click at [276, 97] on div "BC Alliance P Alliance - BC Fiscal / LnR Incremental Negotiation Details [DATE]…" at bounding box center [222, 137] width 416 height 187
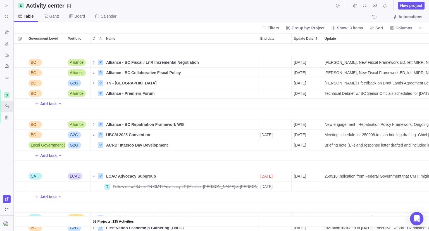
scroll to position [861, 0]
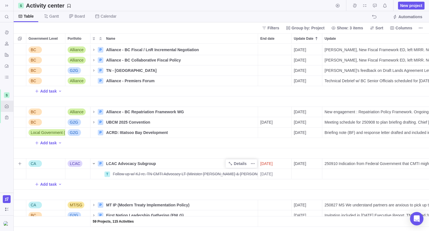
click at [93, 161] on icon "Name" at bounding box center [94, 163] width 4 height 4
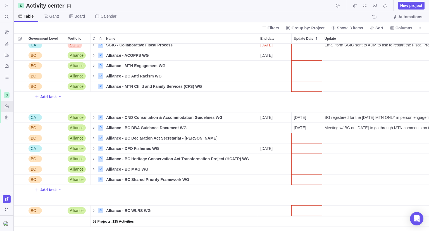
scroll to position [0, 0]
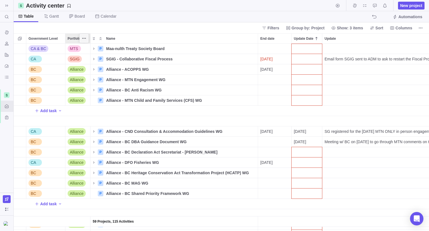
click at [84, 42] on span "More actions" at bounding box center [84, 38] width 8 height 8
click at [93, 49] on span "Sort A→Z" at bounding box center [100, 50] width 17 height 6
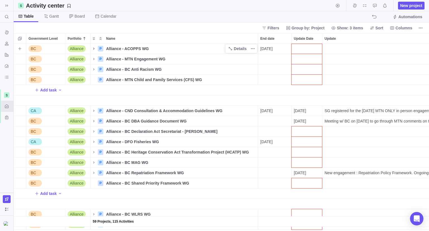
scroll to position [183, 411]
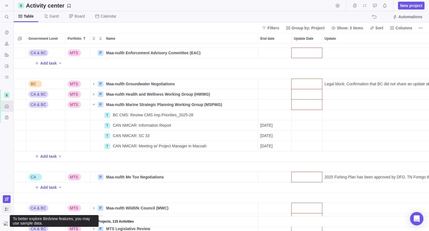
click at [4, 210] on span "To better explore Birdview features, you may use sample data." at bounding box center [6, 209] width 9 height 8
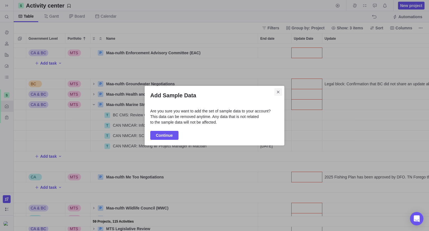
click at [280, 91] on icon "Close" at bounding box center [278, 92] width 3 height 3
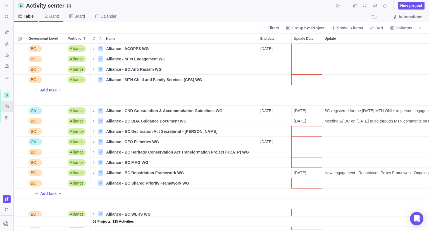
click at [53, 17] on span "Gantt" at bounding box center [54, 16] width 10 height 6
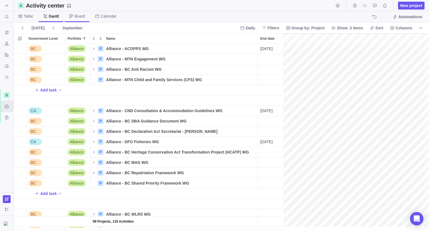
click at [73, 18] on span "Board" at bounding box center [77, 16] width 25 height 11
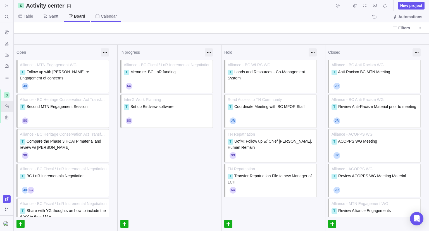
click at [95, 18] on span "Calendar" at bounding box center [106, 16] width 30 height 11
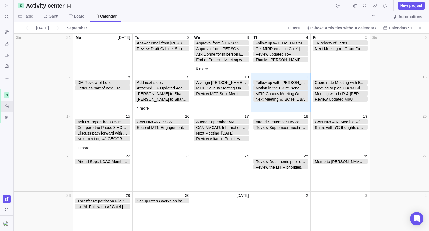
click at [287, 83] on span "Follow up with [PERSON_NAME] re. payment of Birdview Invoice" at bounding box center [281, 82] width 55 height 5
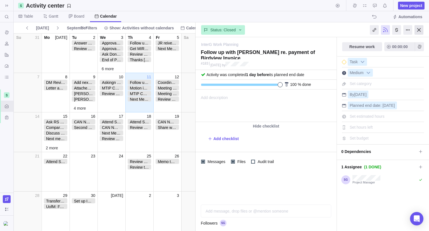
click at [418, 31] on div at bounding box center [419, 30] width 9 height 10
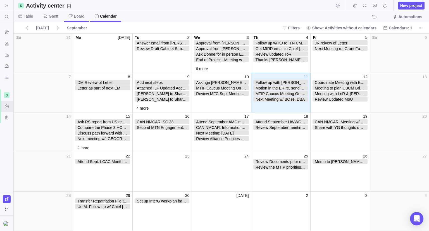
click at [73, 19] on span "Board" at bounding box center [76, 16] width 25 height 11
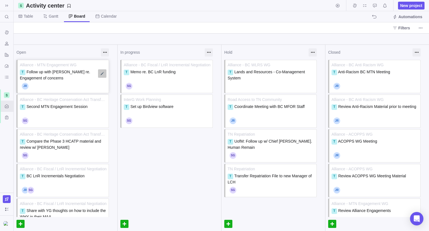
click at [102, 74] on div at bounding box center [102, 73] width 8 height 8
click at [74, 54] on div "Open" at bounding box center [57, 52] width 82 height 6
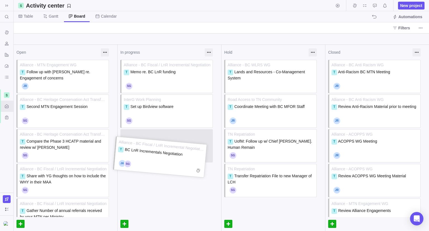
drag, startPoint x: 58, startPoint y: 166, endPoint x: 155, endPoint y: 142, distance: 100.6
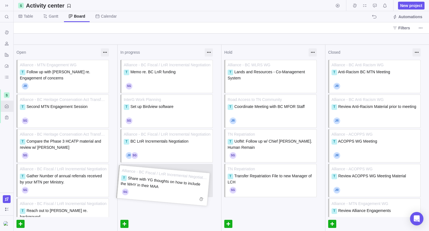
drag, startPoint x: 65, startPoint y: 168, endPoint x: 166, endPoint y: 173, distance: 101.0
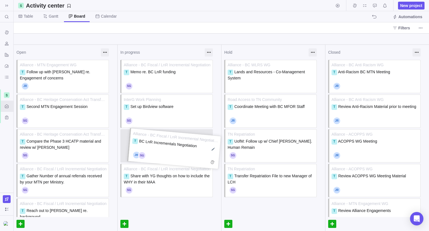
drag, startPoint x: 174, startPoint y: 144, endPoint x: 181, endPoint y: 146, distance: 7.1
click at [182, 146] on div "Alliance - BC Fiscal / LnR Incremental Negotiation T Memo re. BC LnR funding Ad…" at bounding box center [170, 129] width 104 height 139
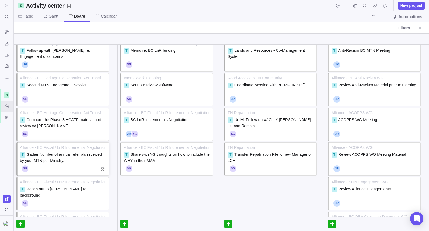
scroll to position [56, 0]
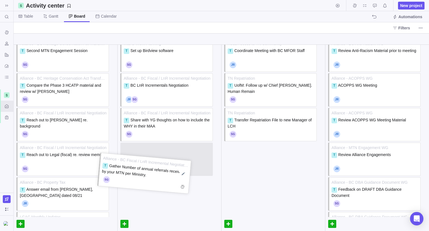
drag, startPoint x: 60, startPoint y: 127, endPoint x: 142, endPoint y: 176, distance: 95.5
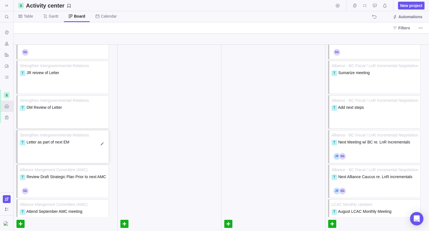
scroll to position [447, 0]
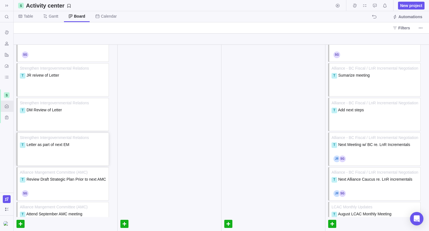
click at [60, 138] on span "Strengthen Intergovernmental Relations" at bounding box center [63, 138] width 87 height 6
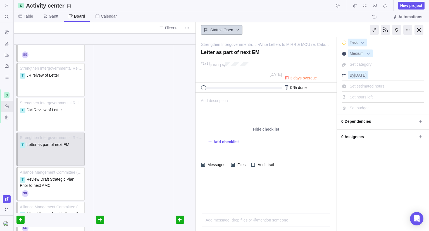
click at [235, 27] on div "Status: Open" at bounding box center [221, 30] width 41 height 10
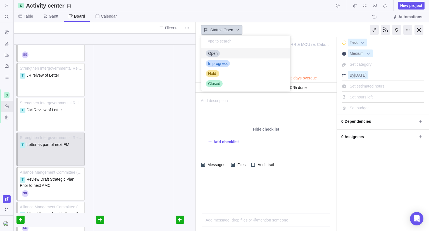
scroll to position [40, 85]
click at [224, 82] on div "Closed" at bounding box center [246, 84] width 89 height 10
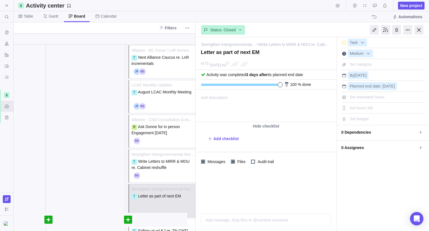
scroll to position [582, 141]
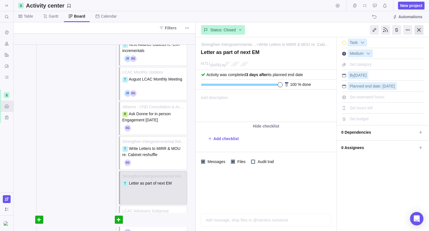
click at [418, 32] on div at bounding box center [419, 30] width 9 height 10
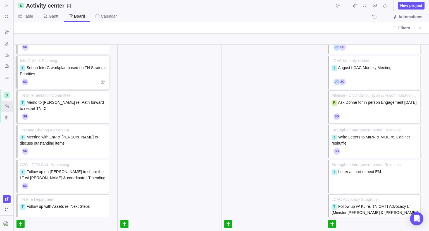
scroll to position [470, 0]
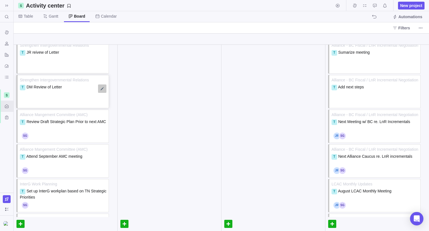
click at [100, 87] on div at bounding box center [102, 88] width 8 height 8
click at [75, 78] on span "Strengthen Intergovernmental Relations" at bounding box center [63, 80] width 87 height 6
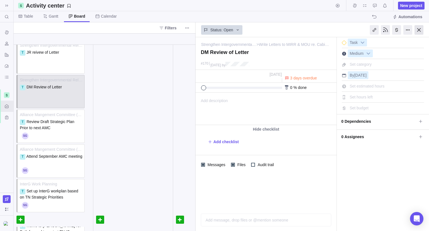
click at [420, 30] on div at bounding box center [419, 30] width 9 height 10
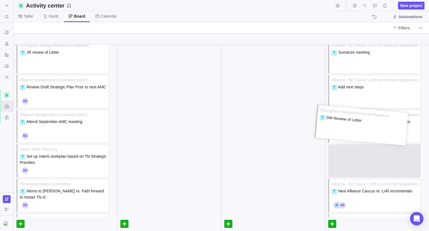
drag, startPoint x: 59, startPoint y: 79, endPoint x: 359, endPoint y: 112, distance: 301.6
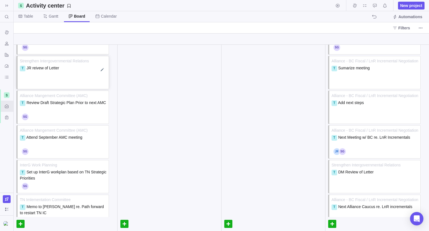
scroll to position [442, 0]
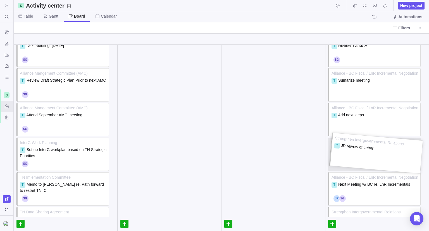
drag, startPoint x: 58, startPoint y: 71, endPoint x: 378, endPoint y: 139, distance: 326.5
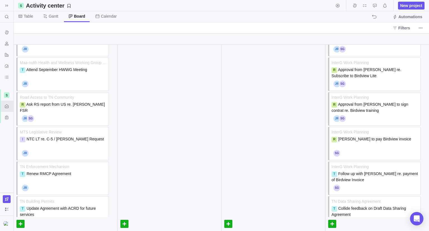
scroll to position [1029, 0]
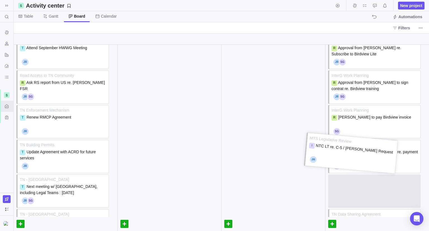
drag, startPoint x: 57, startPoint y: 110, endPoint x: 346, endPoint y: 142, distance: 290.7
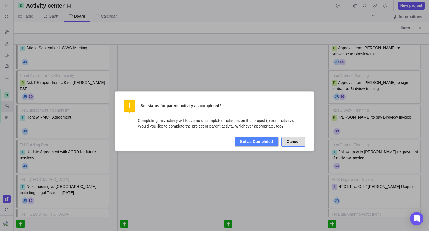
click at [295, 142] on button "Cancel" at bounding box center [294, 142] width 24 height 10
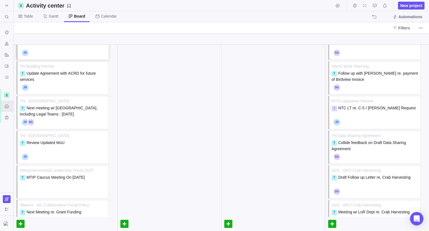
scroll to position [1113, 0]
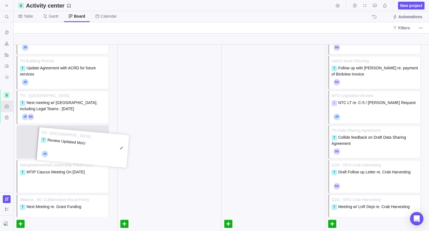
drag, startPoint x: 47, startPoint y: 143, endPoint x: 52, endPoint y: 148, distance: 6.7
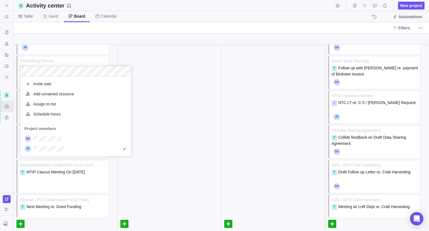
scroll to position [75, 107]
click at [158, 55] on div "Open Alliance - MTN Engagement WG T Follow up with [PERSON_NAME] re. Engagement…" at bounding box center [222, 138] width 416 height 186
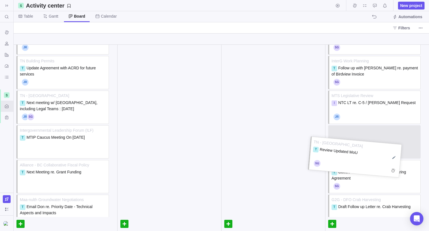
drag, startPoint x: 52, startPoint y: 140, endPoint x: 345, endPoint y: 155, distance: 293.4
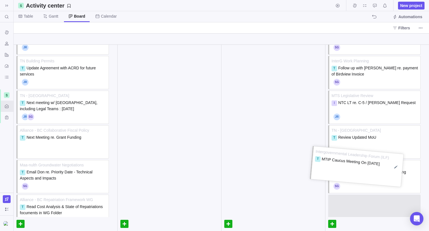
drag, startPoint x: 68, startPoint y: 139, endPoint x: 379, endPoint y: 162, distance: 311.2
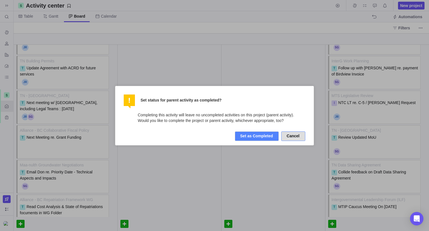
click at [293, 136] on button "Cancel" at bounding box center [294, 136] width 24 height 10
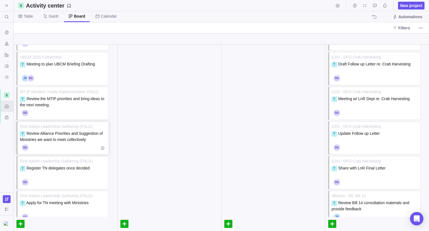
scroll to position [1281, 0]
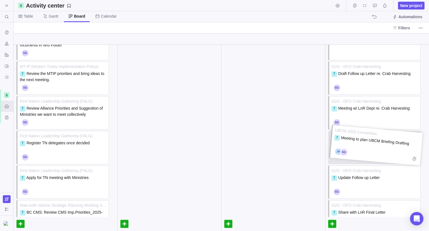
drag, startPoint x: 49, startPoint y: 69, endPoint x: 389, endPoint y: 136, distance: 346.2
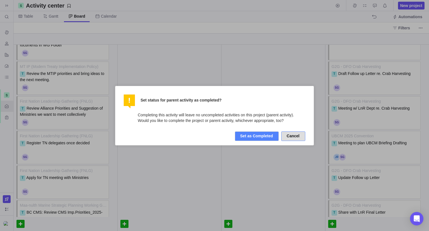
click at [297, 138] on button "Cancel" at bounding box center [294, 136] width 24 height 10
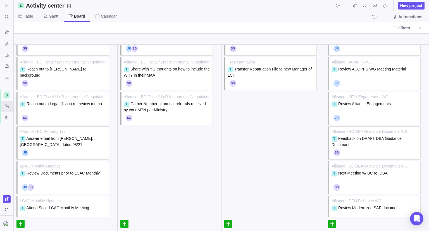
scroll to position [0, 0]
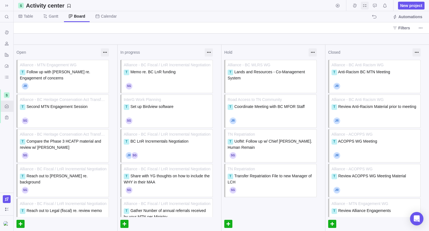
click at [368, 6] on span "My assignments" at bounding box center [365, 6] width 8 height 8
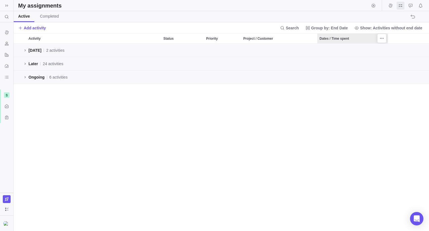
scroll to position [183, 411]
click at [33, 49] on span "[DATE]" at bounding box center [35, 51] width 13 height 6
click at [25, 49] on icon "grid" at bounding box center [25, 50] width 1 height 2
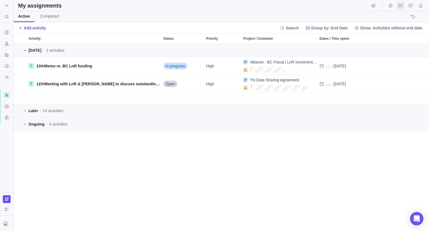
click at [25, 49] on icon "grid" at bounding box center [25, 50] width 4 height 4
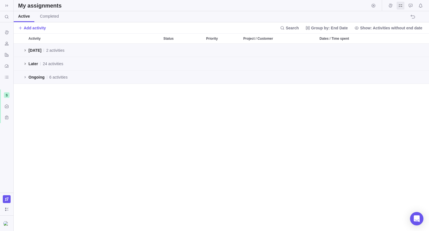
click at [24, 63] on icon "grid" at bounding box center [25, 64] width 4 height 4
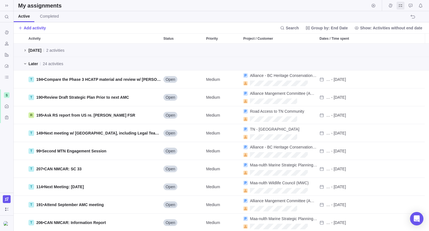
click at [25, 62] on icon "grid" at bounding box center [25, 64] width 4 height 4
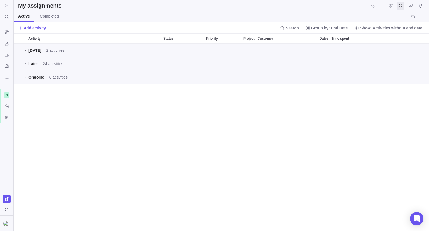
click at [23, 74] on span "grid" at bounding box center [25, 77] width 7 height 8
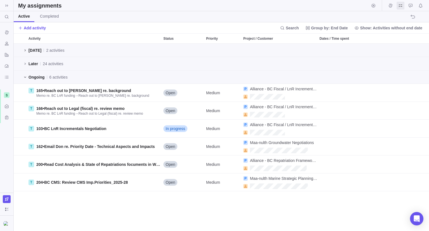
click at [23, 74] on span "grid" at bounding box center [25, 77] width 7 height 8
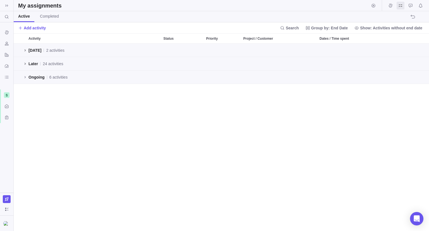
click at [23, 63] on icon "grid" at bounding box center [25, 64] width 4 height 4
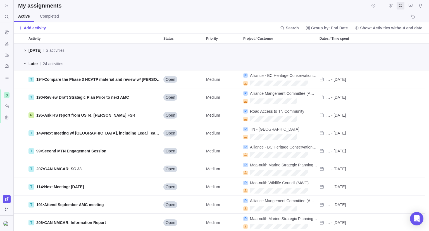
click at [23, 63] on icon "grid" at bounding box center [25, 64] width 4 height 4
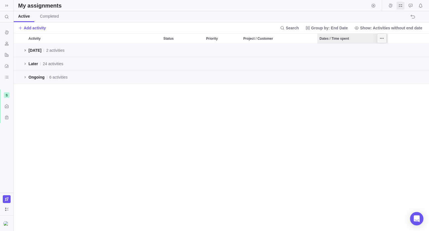
click at [384, 38] on span "More actions" at bounding box center [382, 38] width 8 height 8
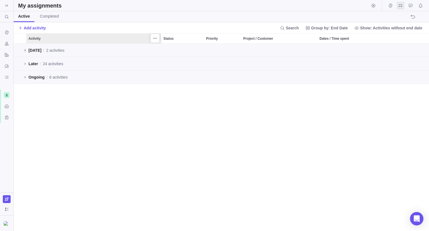
click at [37, 37] on span "Activity" at bounding box center [35, 39] width 12 height 6
click at [45, 18] on span "Completed" at bounding box center [49, 16] width 19 height 6
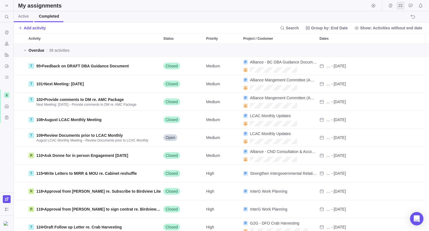
click at [27, 18] on span "Active" at bounding box center [23, 16] width 11 height 6
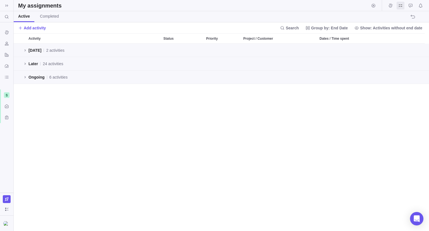
scroll to position [183, 411]
click at [6, 94] on icon at bounding box center [6, 94] width 3 height 3
click at [17, 109] on span "InterG Projects" at bounding box center [30, 108] width 34 height 6
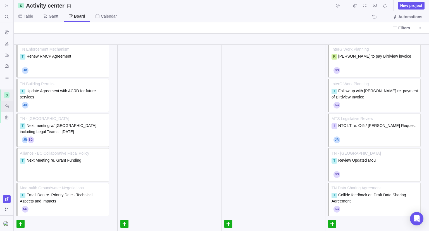
scroll to position [1342, 0]
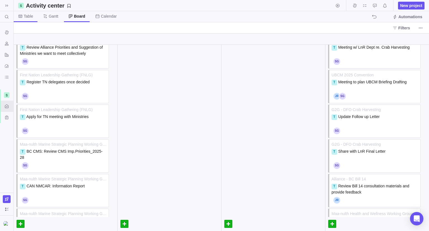
click at [27, 18] on span "Table" at bounding box center [28, 16] width 9 height 6
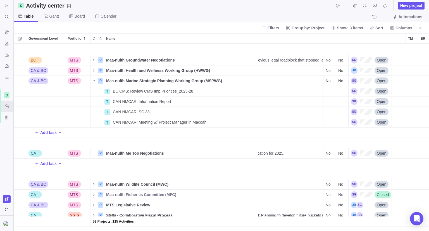
scroll to position [0, 191]
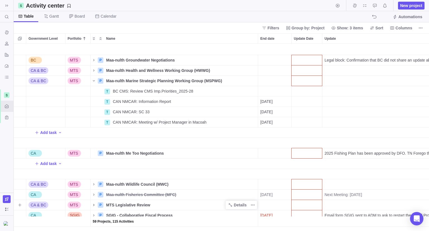
click at [95, 203] on icon "Name" at bounding box center [94, 205] width 4 height 4
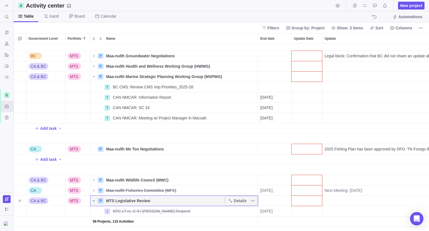
click at [95, 200] on icon "Name" at bounding box center [94, 200] width 4 height 4
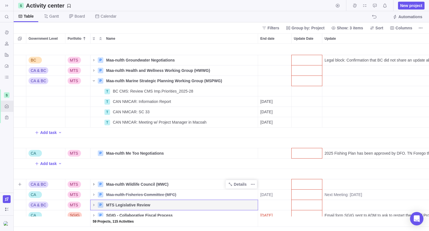
click at [93, 182] on icon "Name" at bounding box center [94, 184] width 4 height 4
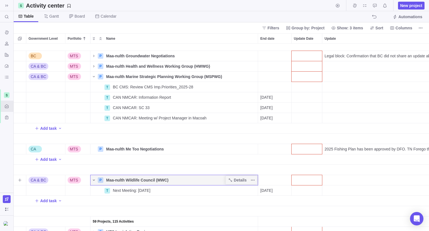
click at [93, 178] on icon "Name" at bounding box center [94, 180] width 4 height 4
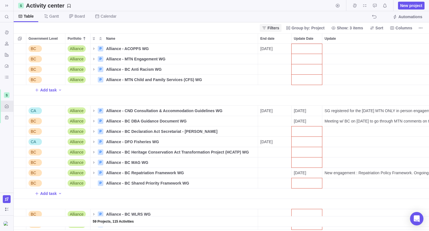
click at [266, 27] on icon at bounding box center [264, 28] width 4 height 3
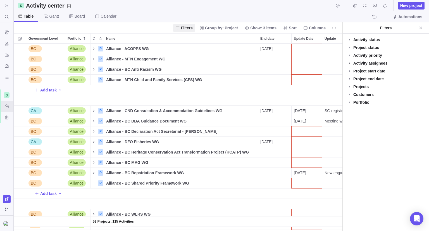
click at [350, 63] on icon at bounding box center [349, 63] width 1 height 2
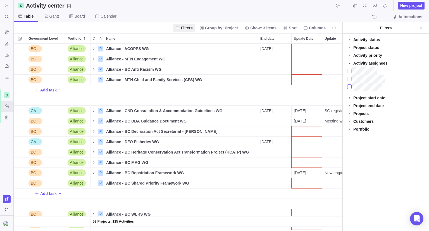
click at [349, 86] on div at bounding box center [349, 87] width 4 height 8
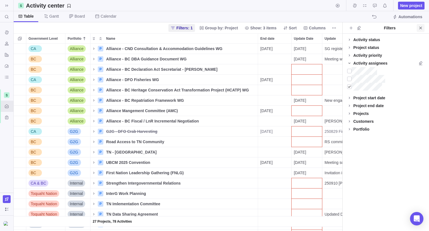
click at [419, 29] on icon "Close" at bounding box center [421, 28] width 4 height 4
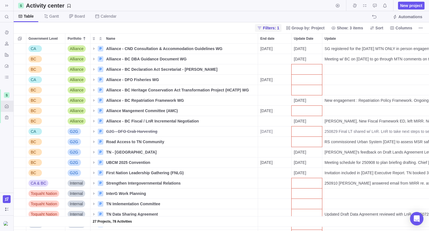
click at [271, 29] on span "Filters: 1" at bounding box center [271, 28] width 16 height 6
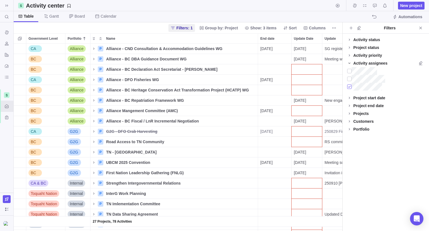
click at [350, 86] on div at bounding box center [349, 87] width 4 height 8
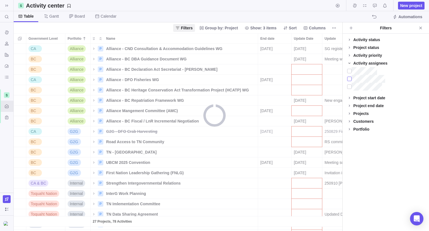
click at [349, 80] on div at bounding box center [349, 79] width 4 height 8
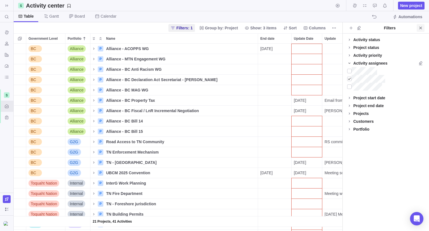
click at [420, 29] on icon "Close" at bounding box center [421, 28] width 4 height 4
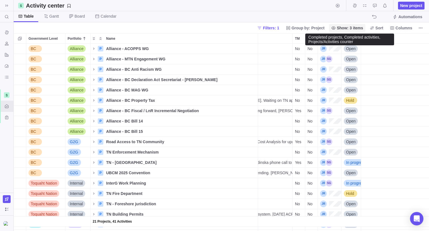
click at [360, 29] on span "Show: 3 items" at bounding box center [350, 28] width 26 height 6
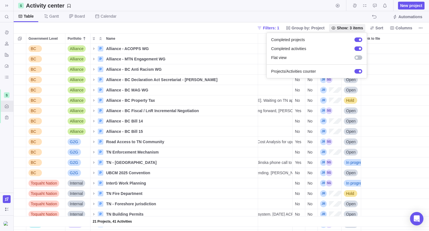
click at [281, 26] on body "Search (Ctrl+K) Time logs history Resources Reports Dashboard BI dashboards Act…" at bounding box center [214, 115] width 429 height 231
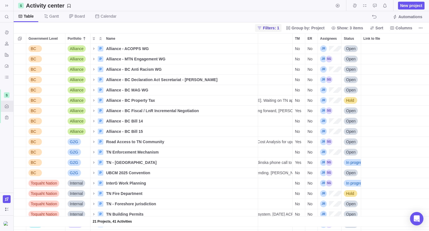
click at [279, 26] on span "Filters: 1" at bounding box center [271, 28] width 16 height 6
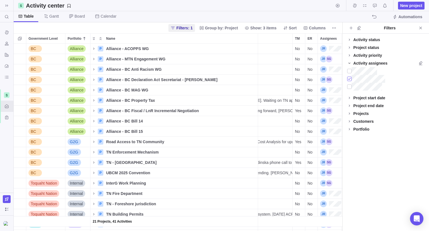
click at [350, 80] on div at bounding box center [349, 79] width 4 height 8
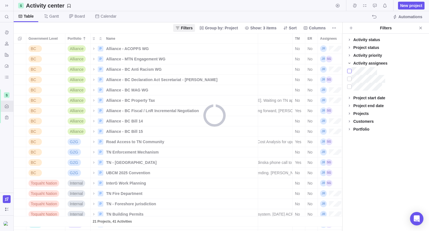
click at [350, 72] on div at bounding box center [349, 71] width 4 height 8
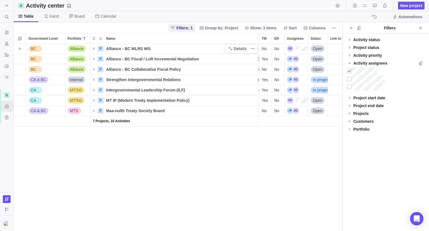
click at [94, 49] on icon "Name" at bounding box center [94, 48] width 4 height 4
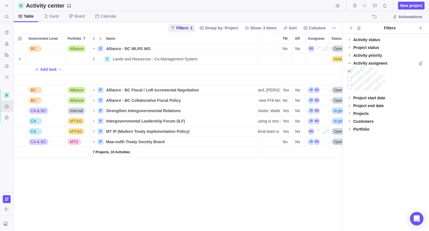
click at [325, 61] on div "Assignees" at bounding box center [317, 59] width 23 height 10
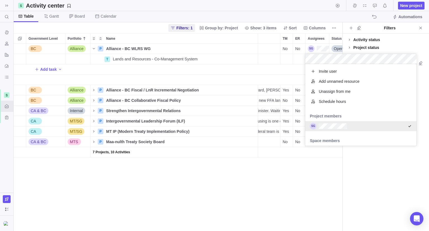
click at [215, 190] on div "BC Alliance P Alliance - BC WLRS WG Details No No Open Lands and Resources Depa…" at bounding box center [178, 137] width 329 height 187
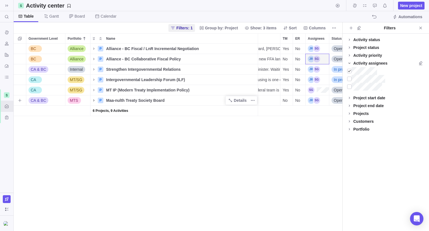
click at [93, 99] on icon "Name" at bounding box center [94, 100] width 4 height 4
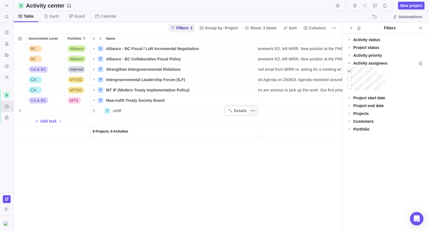
click at [255, 110] on icon "More actions" at bounding box center [254, 110] width 1 height 1
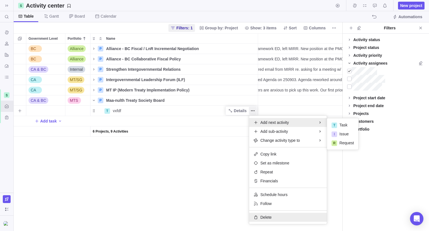
click at [259, 217] on div "Delete" at bounding box center [288, 217] width 78 height 9
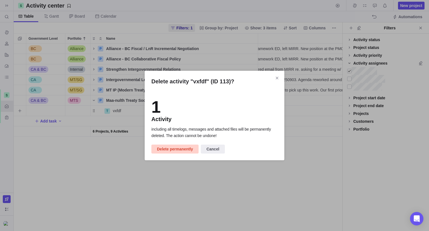
click at [173, 150] on span "Delete permanently" at bounding box center [175, 149] width 36 height 7
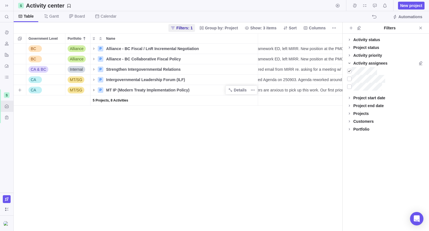
click at [95, 90] on icon "Name" at bounding box center [94, 90] width 4 height 4
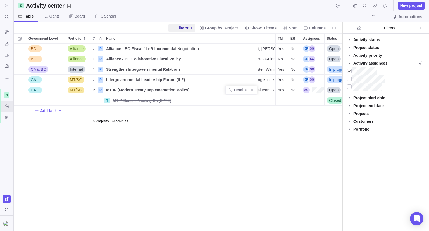
click at [93, 89] on icon "Name" at bounding box center [94, 90] width 4 height 4
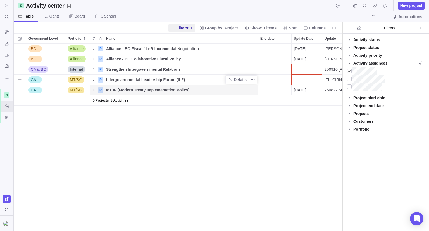
click at [94, 78] on icon "Name" at bounding box center [94, 79] width 4 height 4
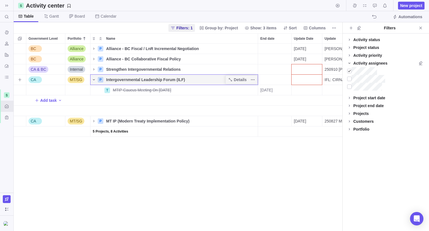
click at [94, 78] on icon "Name" at bounding box center [94, 79] width 4 height 4
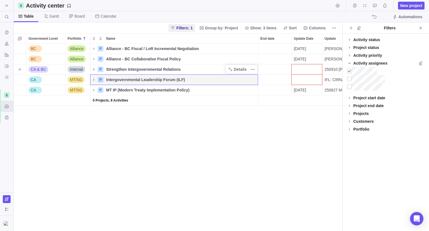
click at [94, 69] on icon "Name" at bounding box center [94, 69] width 4 height 4
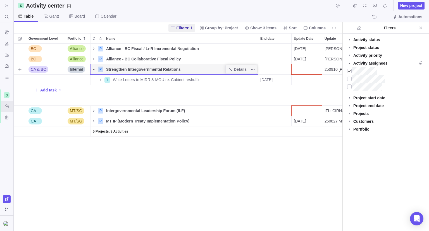
click at [94, 69] on icon "Name" at bounding box center [94, 69] width 4 height 4
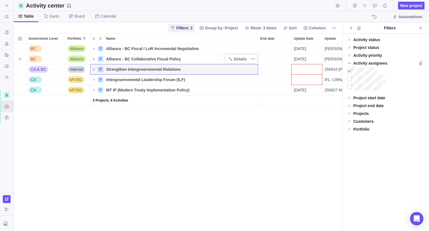
click at [95, 58] on icon "Name" at bounding box center [94, 59] width 4 height 4
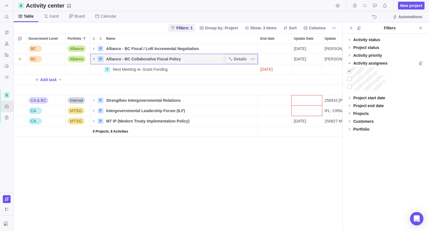
click at [95, 58] on icon "Name" at bounding box center [94, 59] width 4 height 4
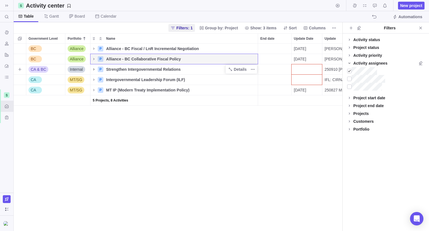
click at [96, 68] on icon "Name" at bounding box center [94, 69] width 4 height 4
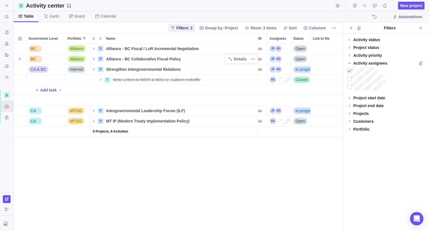
click at [94, 58] on icon "Name" at bounding box center [94, 59] width 4 height 4
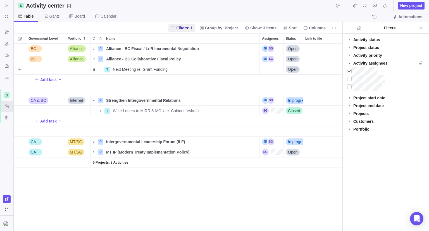
click at [269, 70] on div "Assignees" at bounding box center [271, 69] width 23 height 10
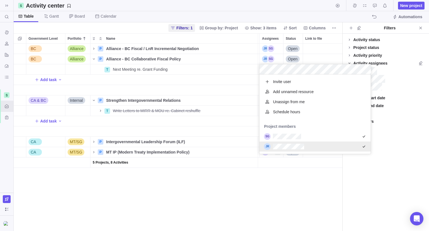
click at [251, 187] on div "BC Alliance P Alliance - BC Fiscal / LnR Incremental Negotiation Details [DATE]…" at bounding box center [178, 137] width 329 height 187
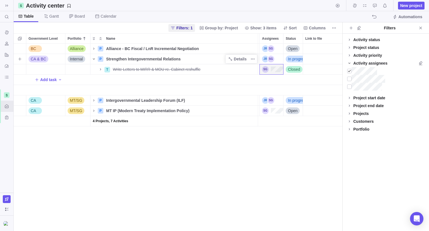
click at [95, 57] on icon "Name" at bounding box center [94, 59] width 4 height 4
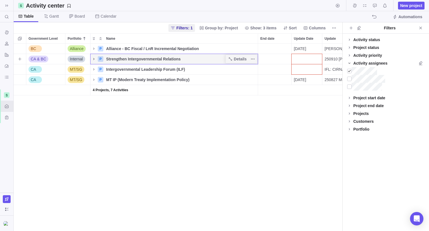
click at [95, 57] on icon "Name" at bounding box center [94, 59] width 4 height 4
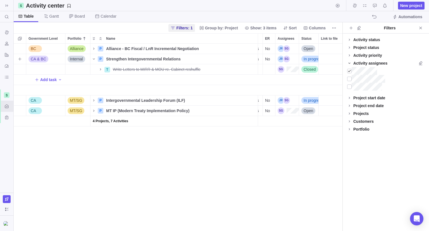
click at [292, 56] on div "Assignees" at bounding box center [287, 59] width 23 height 10
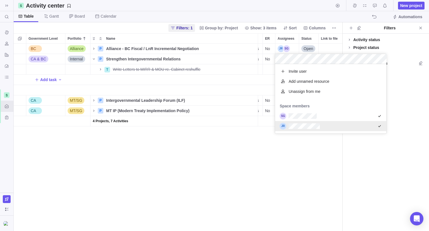
click at [264, 172] on div "BC Alliance P Alliance - BC Fiscal / LnR Incremental Negotiation Details [DATE]…" at bounding box center [178, 137] width 329 height 187
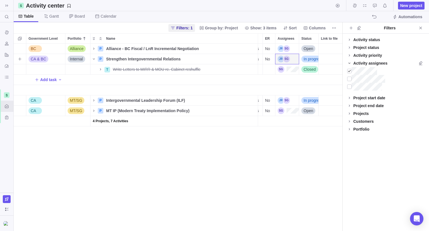
click at [292, 59] on div "Assignees" at bounding box center [287, 59] width 23 height 10
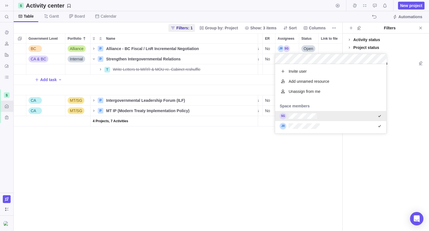
click at [336, 114] on div "grid" at bounding box center [330, 116] width 111 height 10
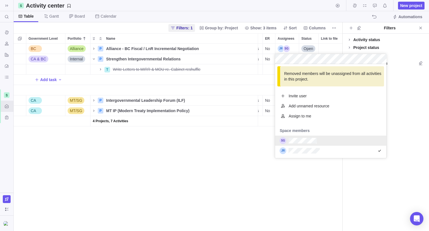
click at [326, 140] on div "grid" at bounding box center [330, 141] width 111 height 10
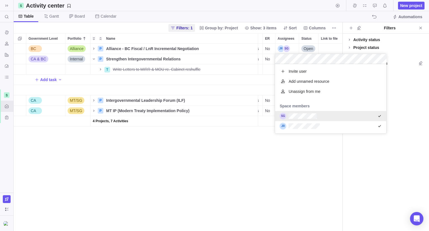
click at [301, 158] on div "BC Alliance P Alliance - BC Fiscal / LnR Incremental Negotiation Details [DATE]…" at bounding box center [178, 137] width 329 height 187
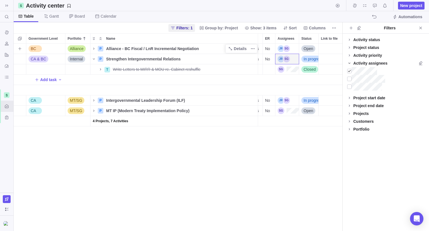
click at [128, 48] on span "Alliance - BC Fiscal / LnR Incremental Negotiation" at bounding box center [152, 49] width 93 height 6
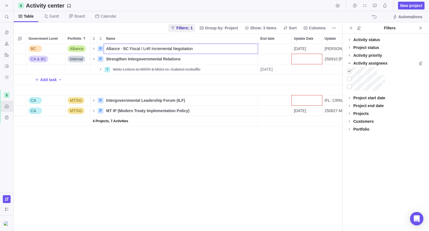
click at [93, 48] on div "BC Alliance P Alliance - BC Fiscal / LnR Incremental Negotiation [DATE] [PERSON…" at bounding box center [178, 137] width 329 height 187
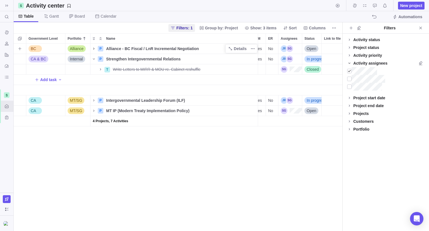
click at [92, 48] on icon "Name" at bounding box center [94, 48] width 4 height 4
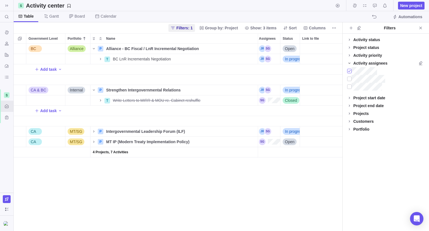
click at [350, 70] on div at bounding box center [349, 71] width 4 height 8
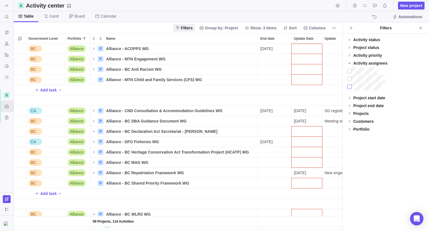
click at [350, 88] on div at bounding box center [349, 87] width 4 height 8
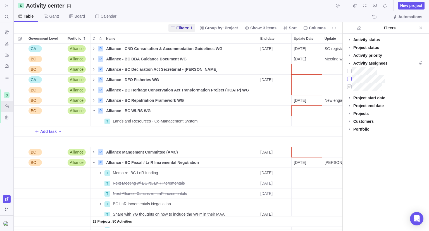
click at [349, 79] on div at bounding box center [349, 79] width 4 height 8
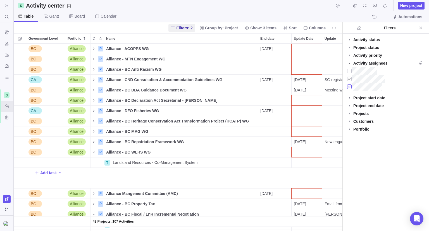
click at [350, 86] on div at bounding box center [349, 87] width 4 height 8
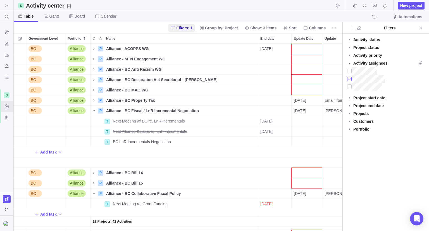
click at [350, 78] on div at bounding box center [349, 79] width 4 height 8
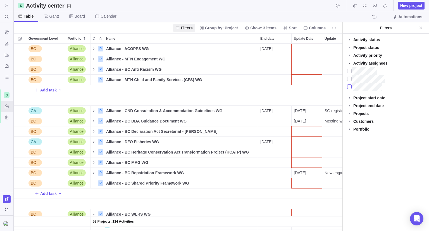
click at [351, 87] on div at bounding box center [349, 87] width 4 height 8
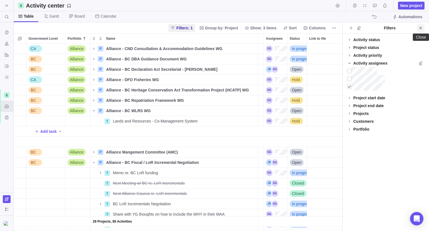
click at [419, 28] on icon "Close" at bounding box center [421, 28] width 4 height 4
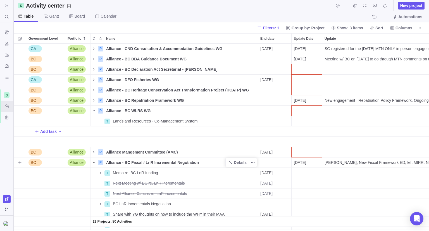
click at [95, 160] on icon "Name" at bounding box center [94, 162] width 4 height 4
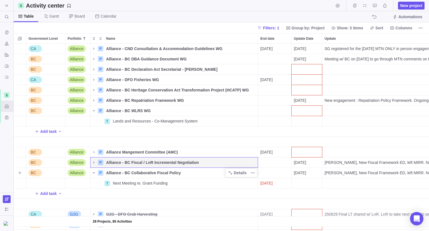
click at [93, 172] on icon "Name" at bounding box center [94, 173] width 4 height 4
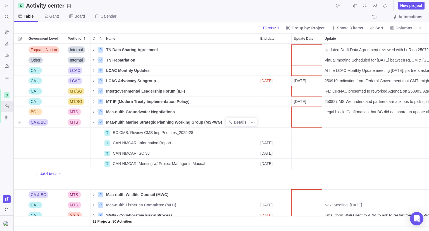
click at [93, 120] on icon "Name" at bounding box center [94, 122] width 4 height 4
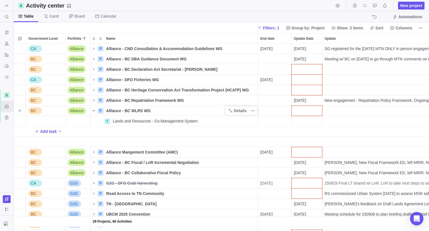
click at [93, 109] on icon "Name" at bounding box center [94, 110] width 4 height 4
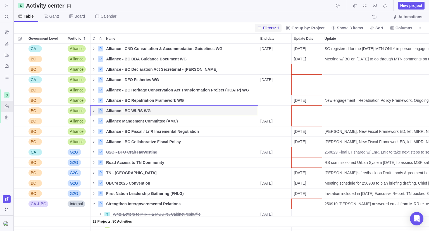
click at [274, 28] on span "Filters: 1" at bounding box center [271, 28] width 16 height 6
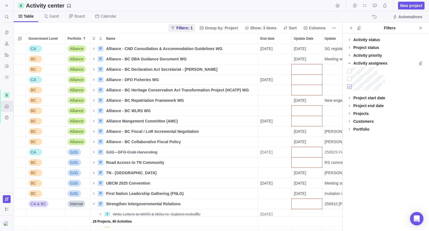
click at [351, 86] on div at bounding box center [349, 87] width 4 height 8
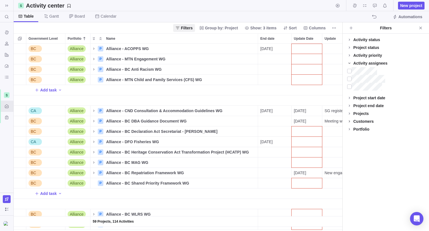
click at [350, 119] on span at bounding box center [350, 121] width 8 height 8
click at [348, 168] on div at bounding box center [349, 168] width 4 height 8
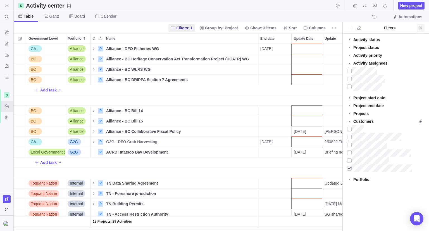
click at [423, 27] on icon "Close" at bounding box center [421, 28] width 4 height 4
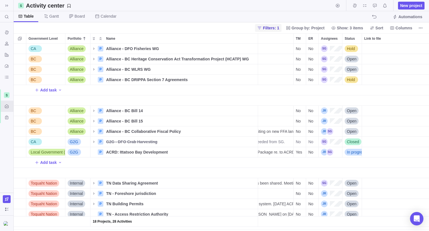
click at [278, 24] on span "Filters: 1" at bounding box center [268, 28] width 26 height 8
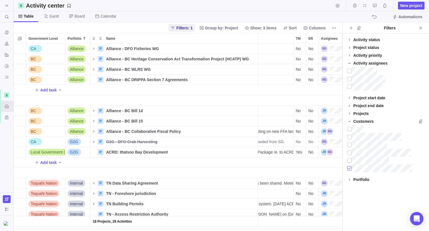
click at [349, 167] on div at bounding box center [349, 168] width 4 height 8
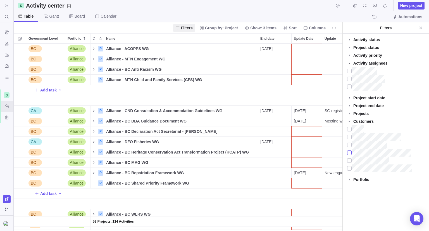
click at [349, 154] on div at bounding box center [349, 153] width 4 height 8
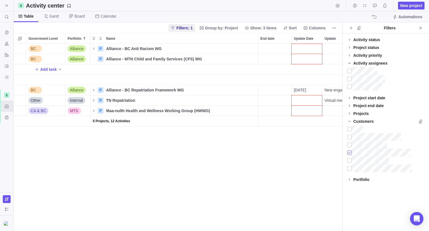
click at [349, 154] on div at bounding box center [349, 153] width 4 height 8
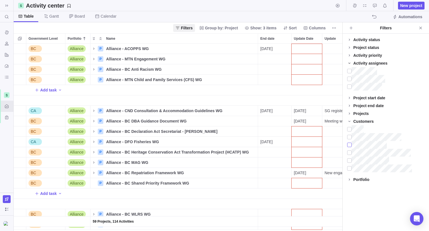
click at [349, 146] on div at bounding box center [349, 145] width 4 height 8
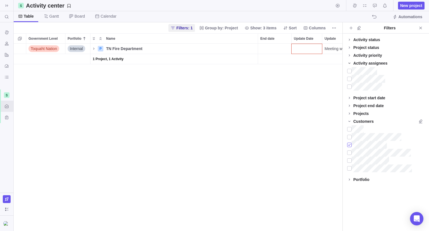
click at [349, 146] on div at bounding box center [349, 145] width 4 height 8
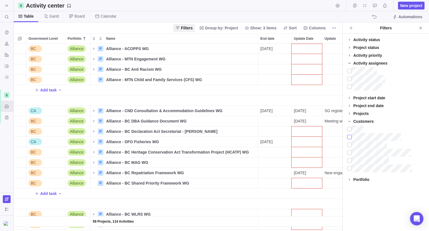
click at [350, 135] on div at bounding box center [349, 137] width 4 height 8
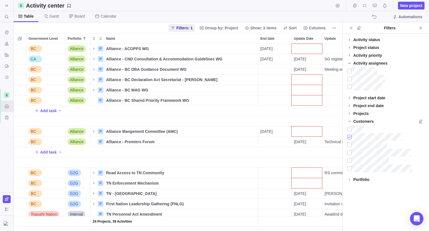
click at [350, 135] on div at bounding box center [349, 137] width 4 height 8
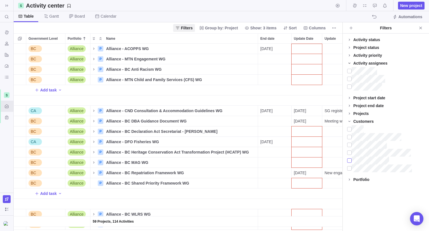
click at [350, 160] on div at bounding box center [349, 161] width 4 height 8
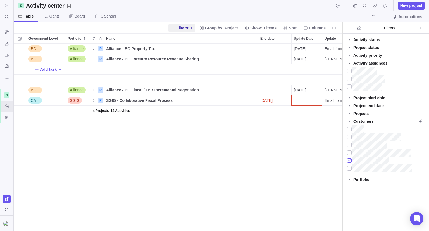
click at [350, 160] on div at bounding box center [349, 161] width 4 height 8
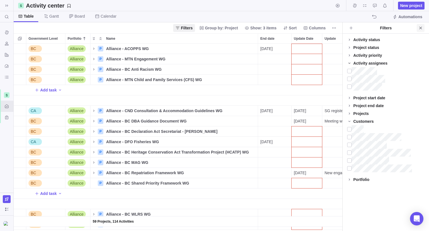
click at [422, 29] on icon "Close" at bounding box center [421, 28] width 4 height 4
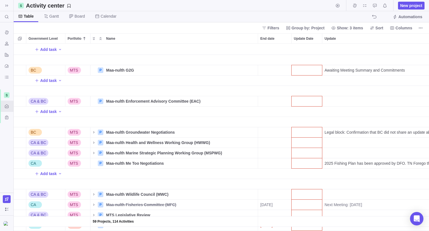
scroll to position [841, 0]
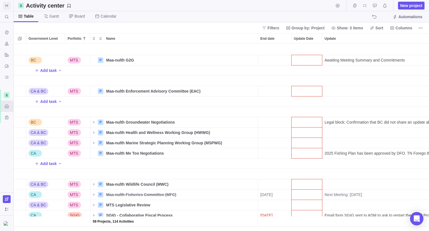
click at [3, 8] on span at bounding box center [7, 6] width 8 height 8
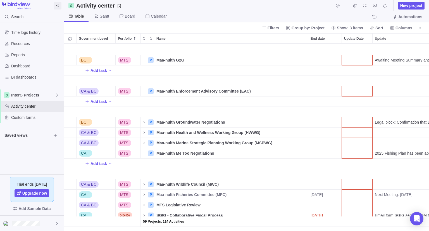
scroll to position [4, 4]
click at [49, 98] on span "InterG Projects" at bounding box center [33, 95] width 44 height 6
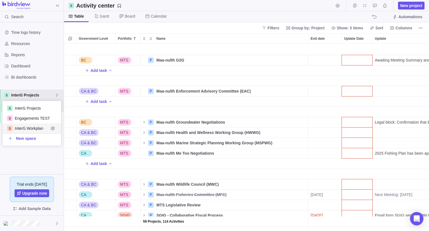
click at [34, 127] on span "InterG Workplan" at bounding box center [32, 129] width 34 height 6
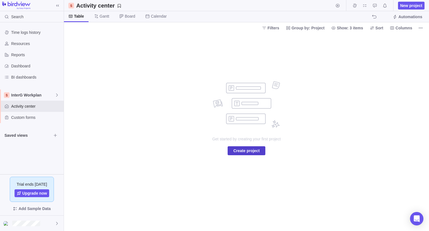
click at [241, 151] on span "Create project" at bounding box center [246, 150] width 26 height 7
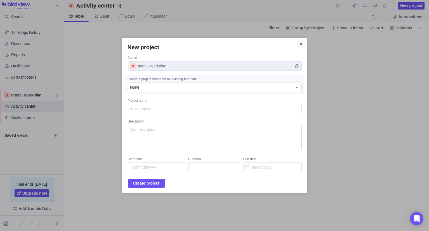
click at [297, 44] on span "Close" at bounding box center [301, 44] width 8 height 8
